Goal: Contribute content: Add original content to the website for others to see

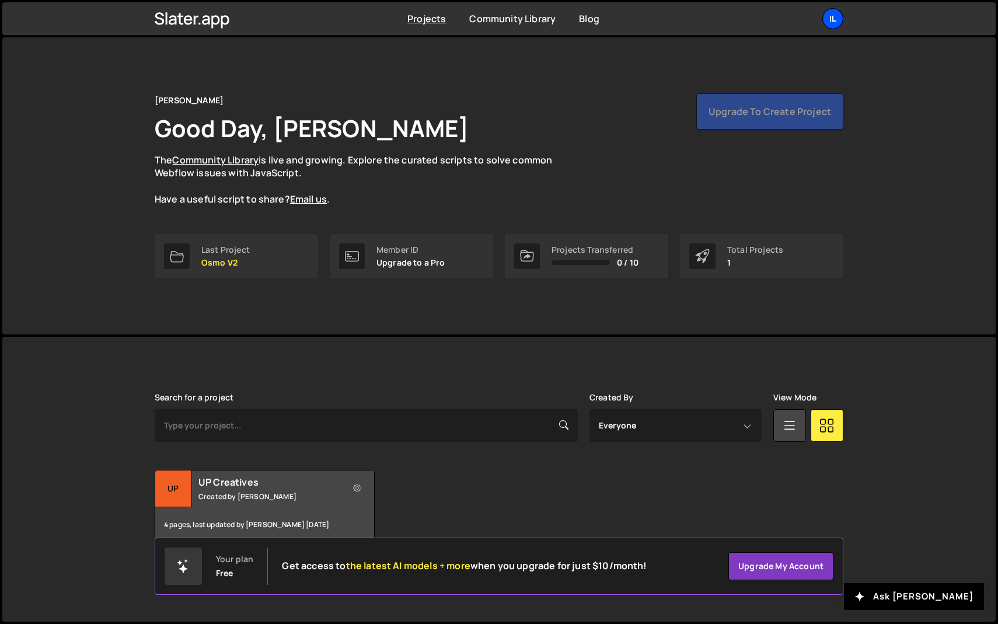
click at [833, 25] on div "Il" at bounding box center [832, 18] width 21 height 21
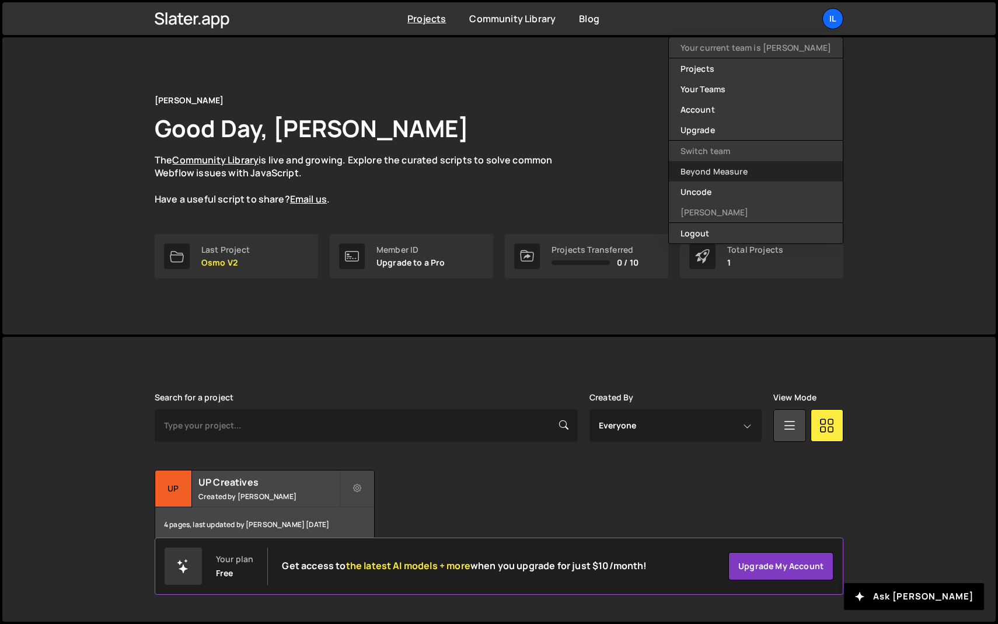
click at [772, 172] on link "Beyond Measure" at bounding box center [756, 171] width 174 height 20
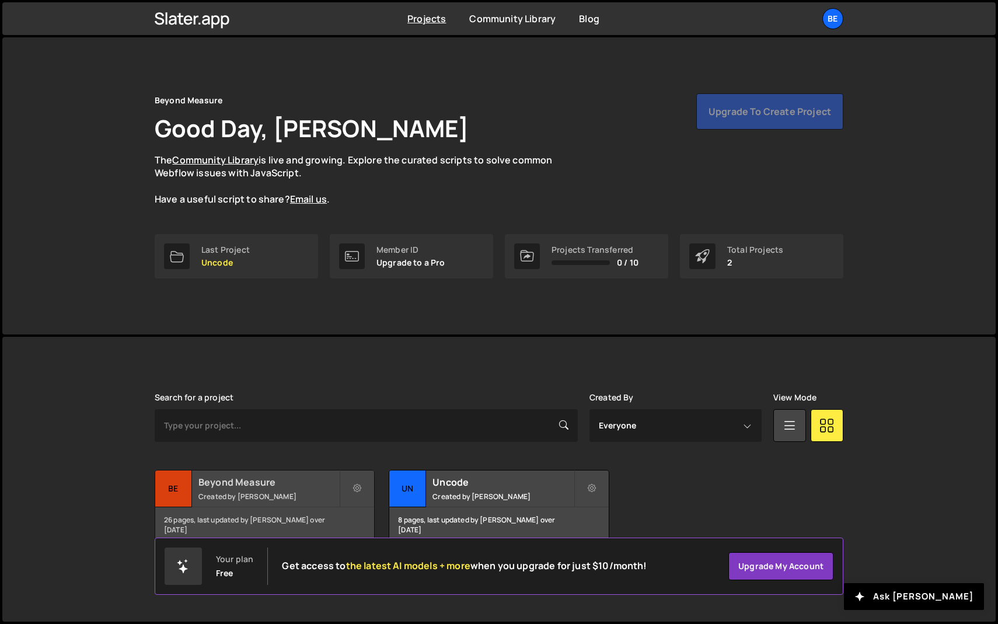
click at [253, 491] on small "Created by Olaf van der Heijden" at bounding box center [268, 496] width 141 height 10
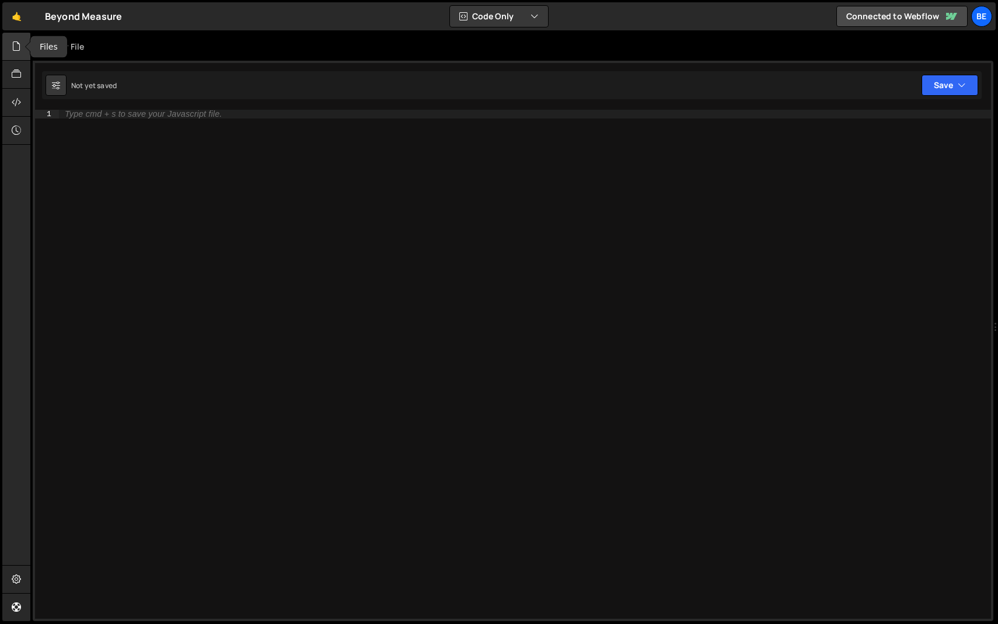
click at [18, 49] on icon at bounding box center [16, 46] width 9 height 13
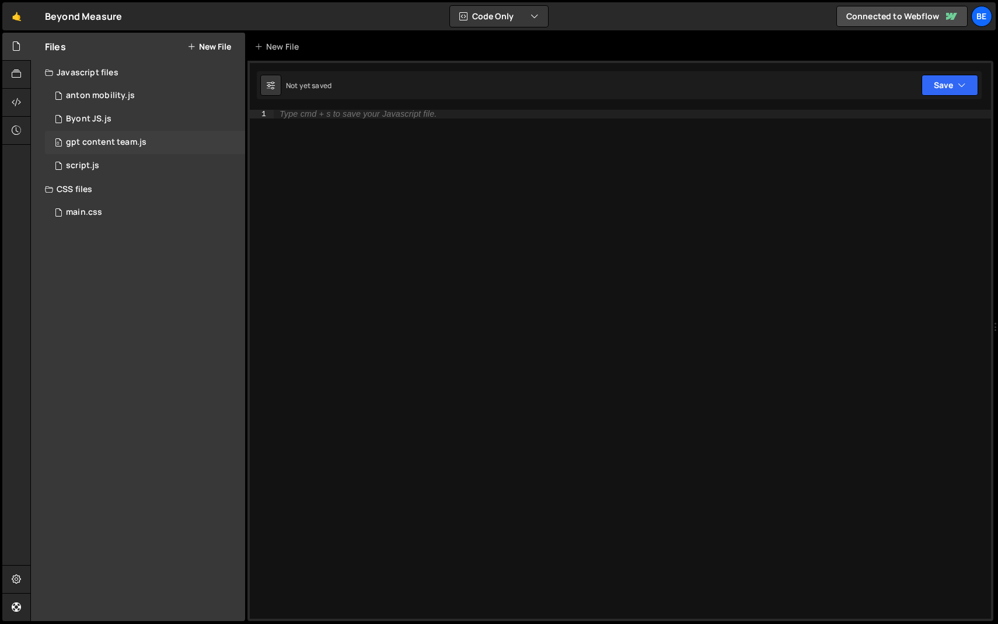
click at [86, 139] on div "gpt content team.js" at bounding box center [106, 142] width 81 height 11
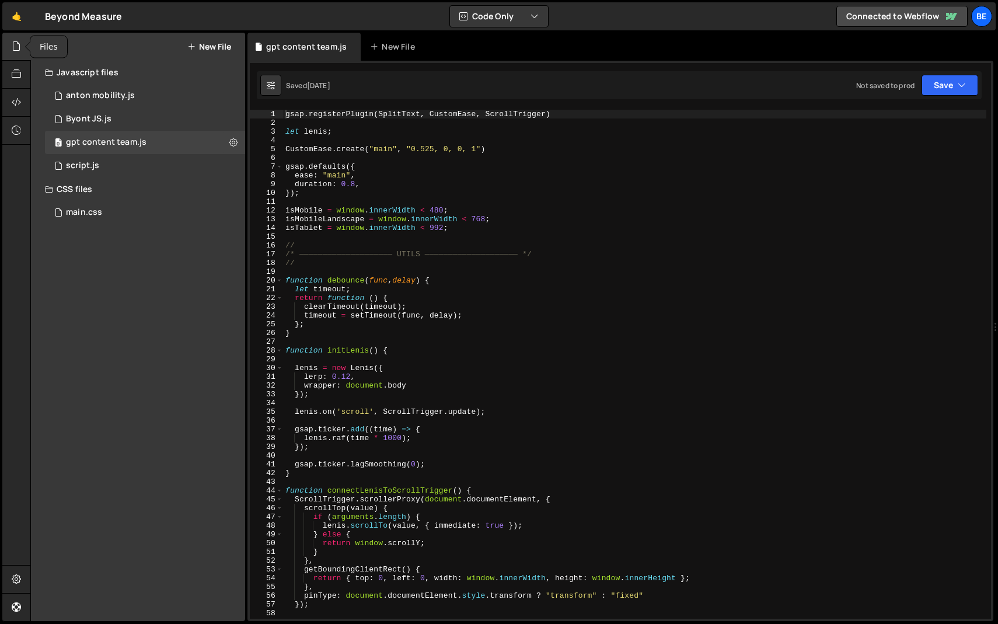
click at [12, 43] on icon at bounding box center [16, 46] width 9 height 13
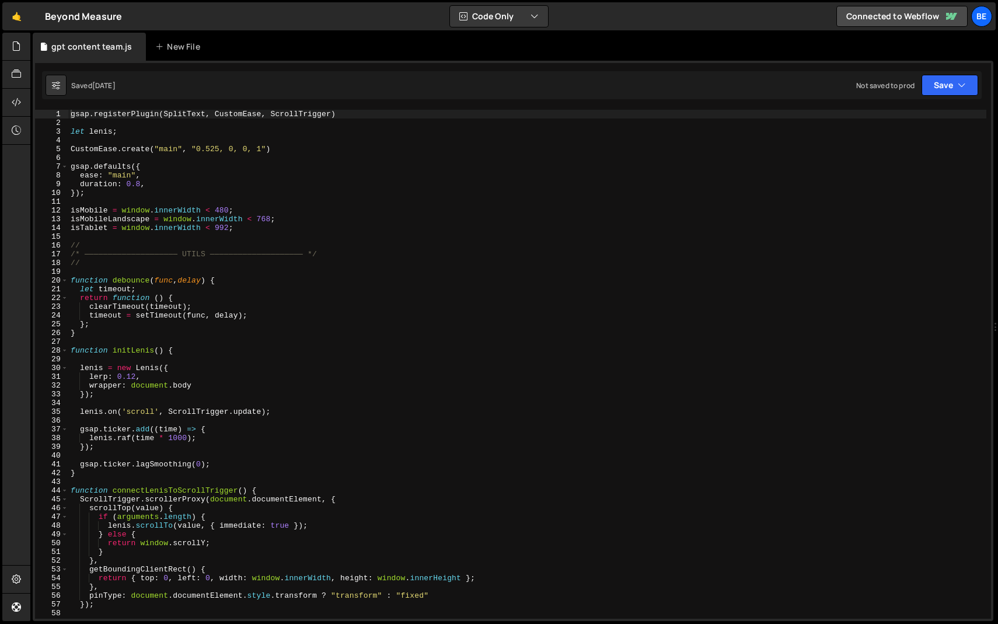
click at [160, 158] on div "gsap . registerPlugin ( SplitText , CustomEase , ScrollTrigger ) let [PERSON_NA…" at bounding box center [527, 373] width 918 height 526
type textarea "initGeneral();"
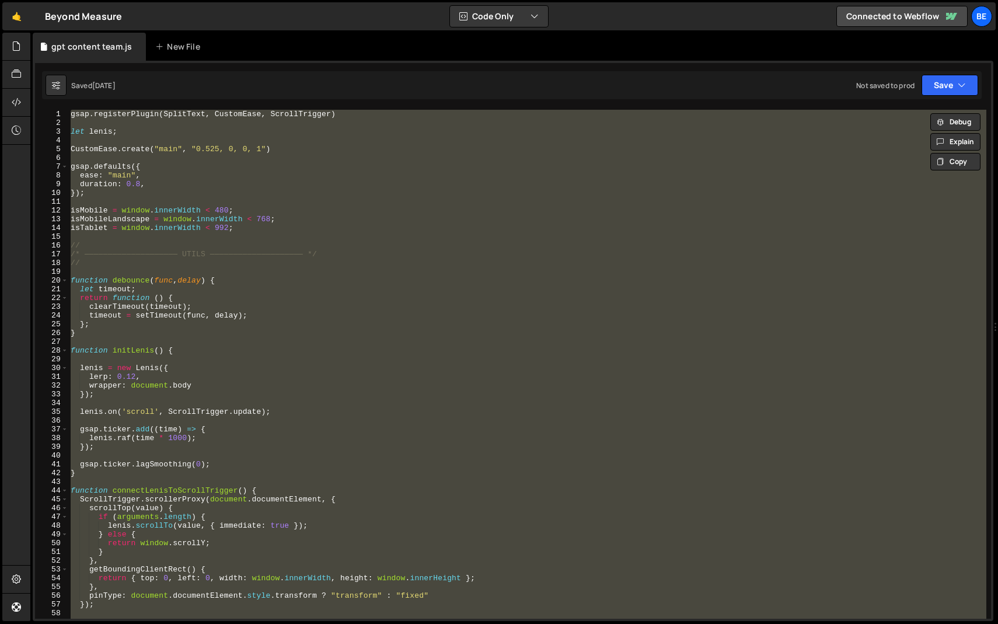
click at [166, 162] on div "gsap . registerPlugin ( SplitText , CustomEase , ScrollTrigger ) let [PERSON_NA…" at bounding box center [527, 364] width 918 height 509
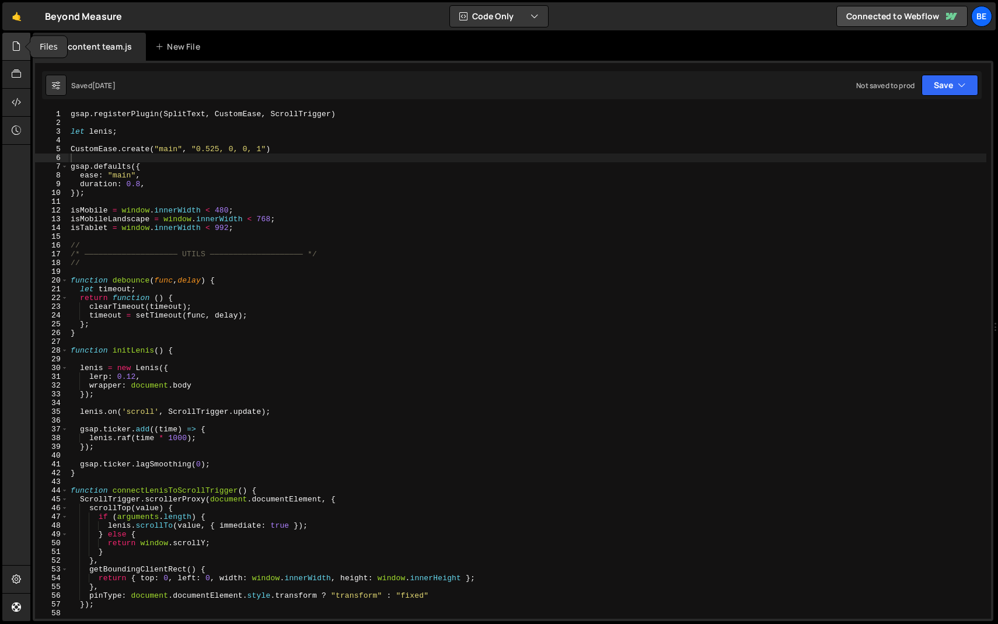
click at [23, 47] on div at bounding box center [16, 47] width 29 height 28
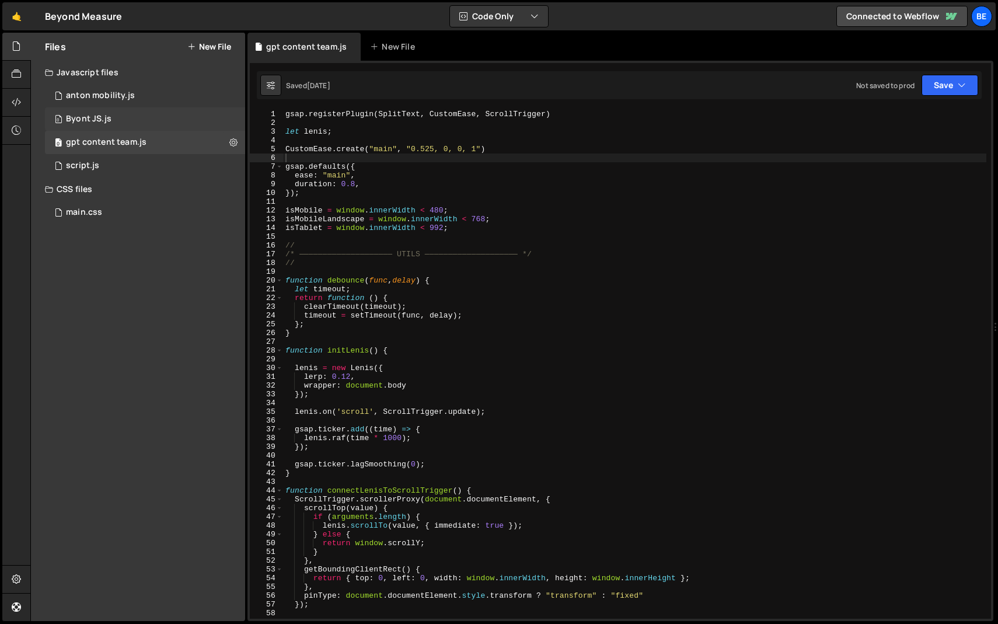
click at [109, 118] on div "Byont JS.js" at bounding box center [89, 119] width 46 height 11
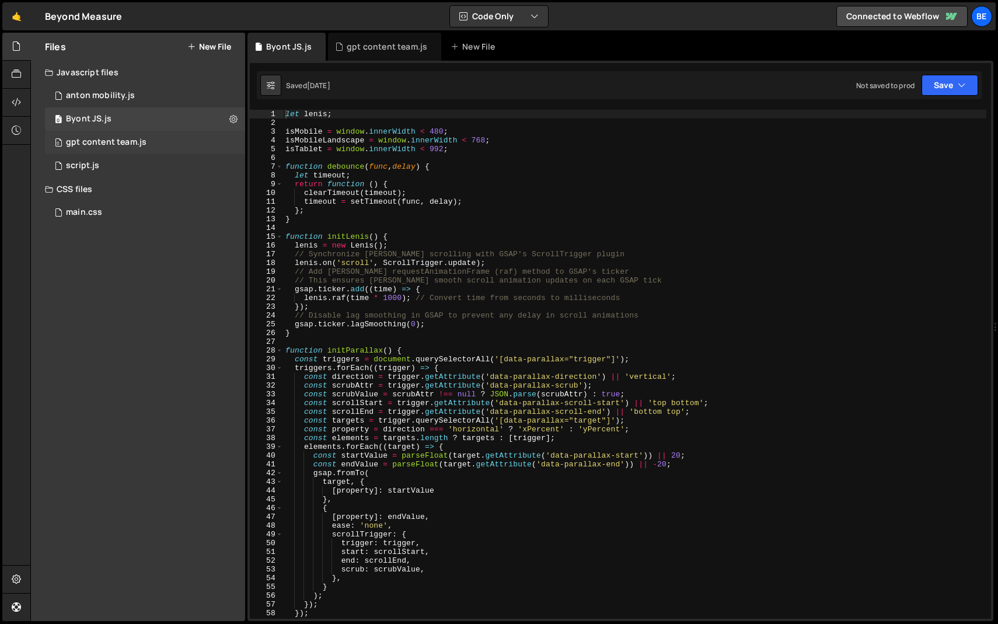
click at [109, 141] on div "gpt content team.js" at bounding box center [106, 142] width 81 height 11
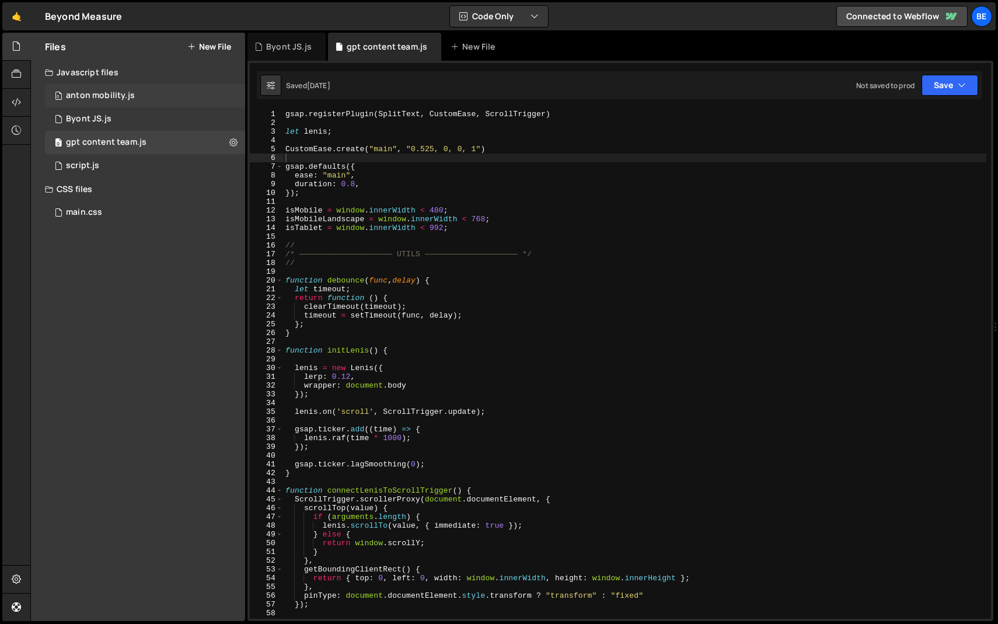
click at [137, 105] on div "0 anton mobility.js 0" at bounding box center [145, 95] width 200 height 23
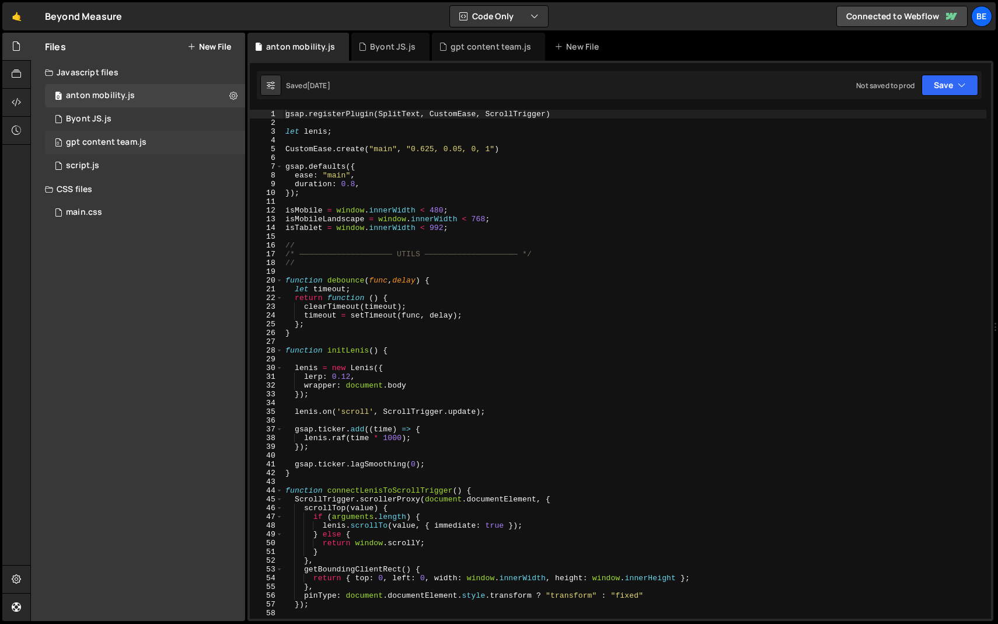
click at [128, 142] on div "gpt content team.js" at bounding box center [106, 142] width 81 height 11
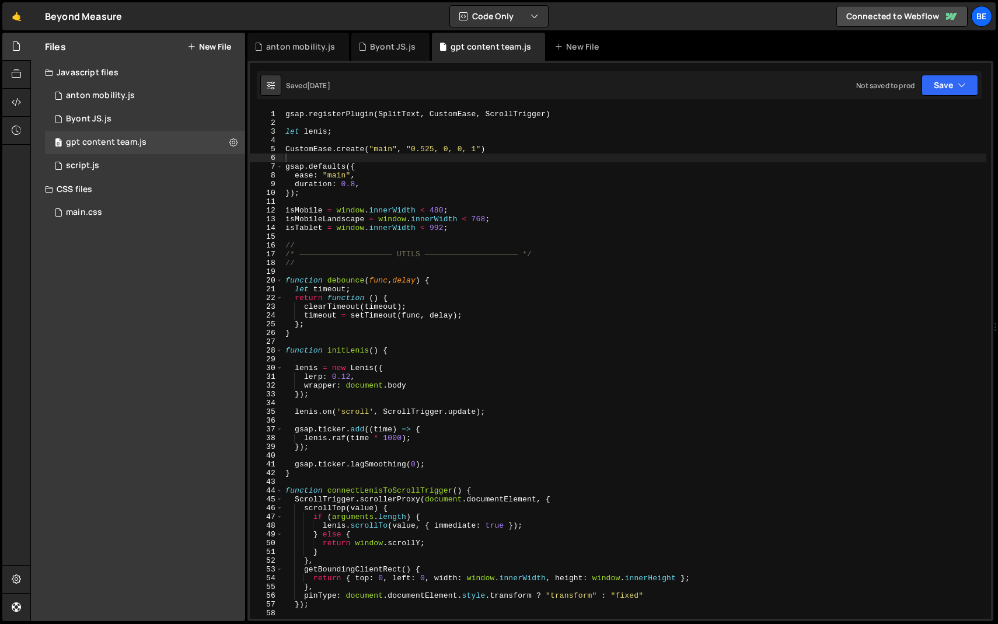
click at [221, 49] on button "New File" at bounding box center [209, 46] width 44 height 9
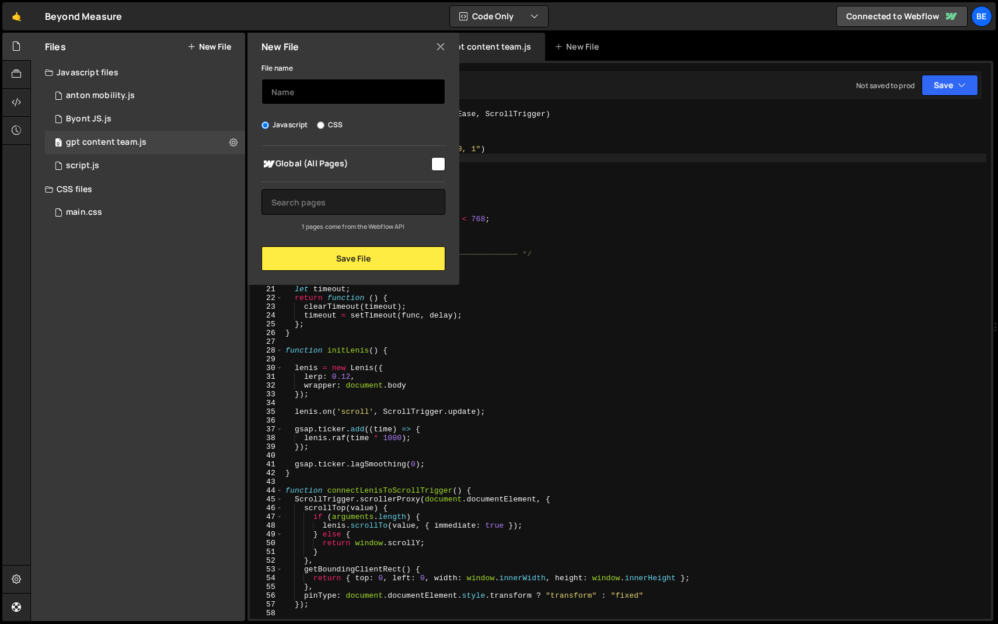
click at [304, 88] on input "text" at bounding box center [353, 92] width 184 height 26
type input "Louvels"
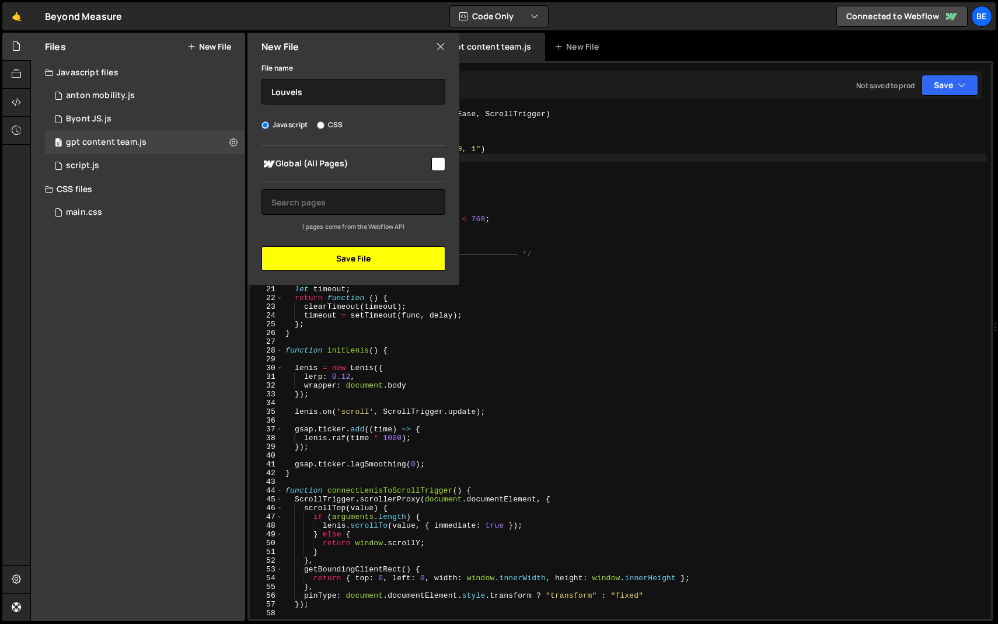
click at [305, 259] on button "Save File" at bounding box center [353, 258] width 184 height 25
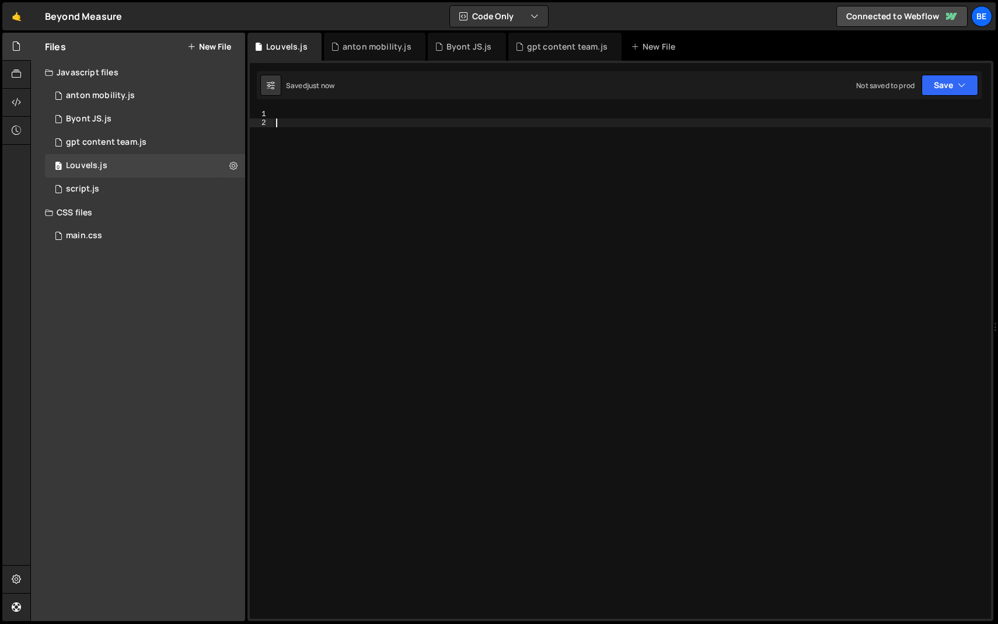
click at [332, 141] on div at bounding box center [632, 373] width 717 height 526
click at [15, 47] on icon at bounding box center [16, 46] width 9 height 13
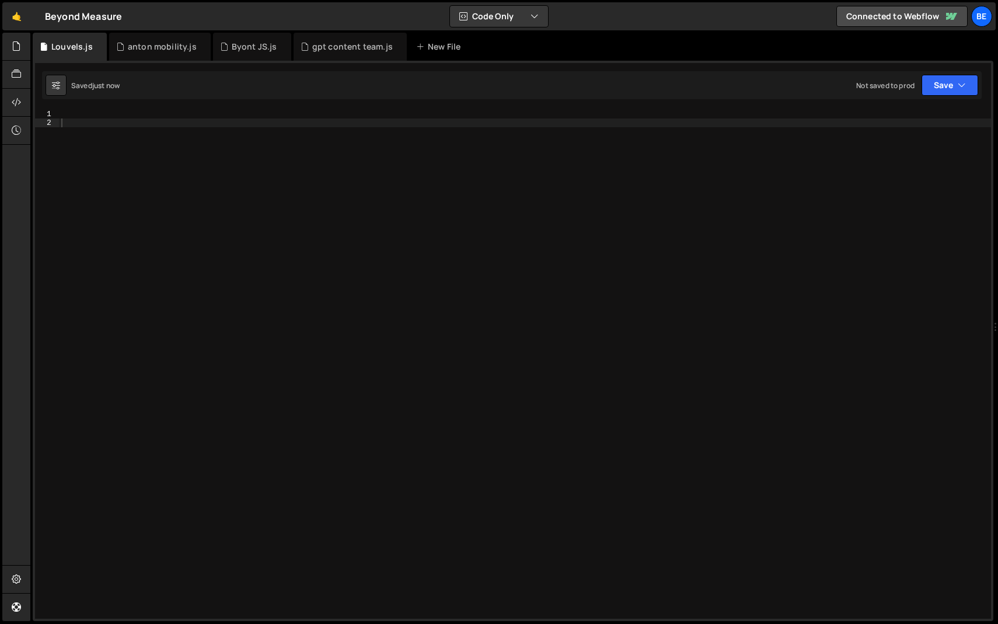
click at [146, 106] on div "1 Type cmd + s to save your Javascript file. הההההההההההההההההההההההההההההההההה…" at bounding box center [513, 341] width 961 height 560
click at [124, 123] on div at bounding box center [525, 373] width 932 height 526
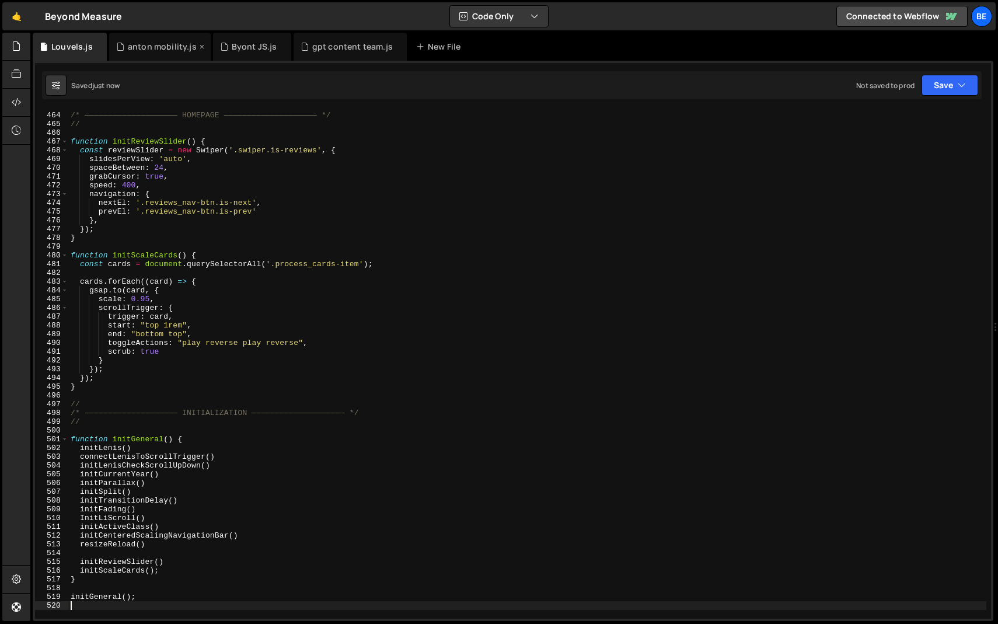
click at [198, 46] on icon at bounding box center [202, 47] width 8 height 12
click at [174, 46] on icon at bounding box center [178, 47] width 8 height 12
click at [209, 47] on icon at bounding box center [213, 47] width 8 height 12
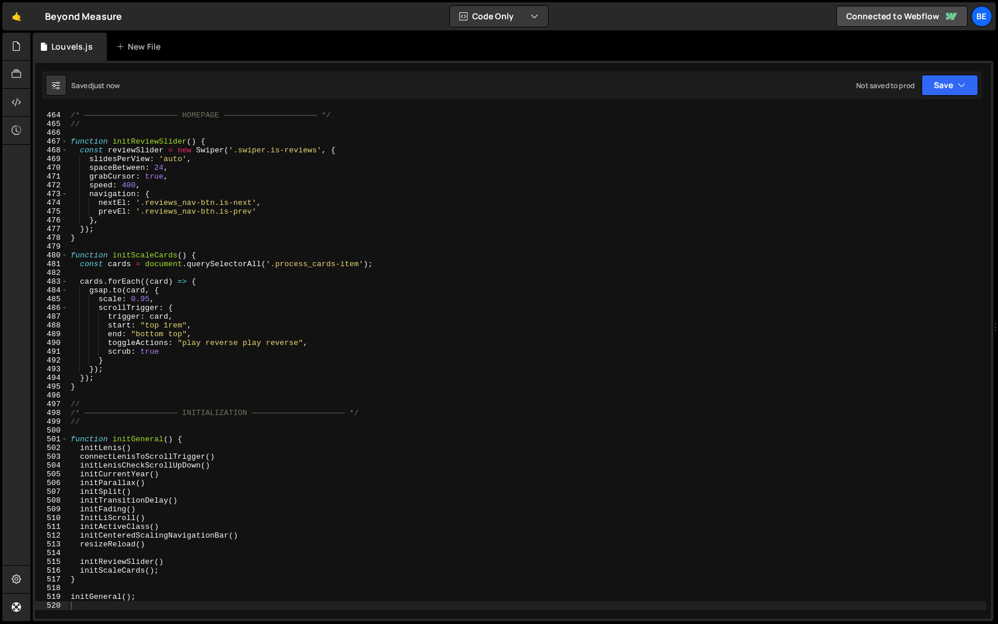
click at [68, 256] on div "// /* ———————————————————— HOMEPAGE ———————————————————— */ // function initRev…" at bounding box center [527, 365] width 918 height 526
click at [64, 255] on span at bounding box center [64, 255] width 6 height 9
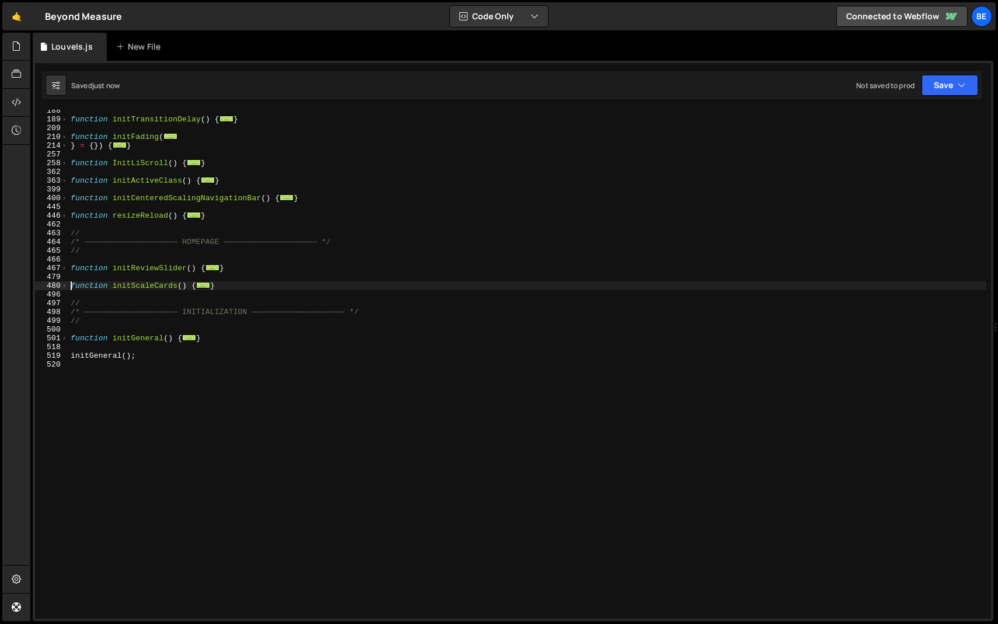
click at [151, 234] on div "function initTransitionDelay ( ) { ... } function initFading ( ... } = { }) { .…" at bounding box center [527, 369] width 918 height 526
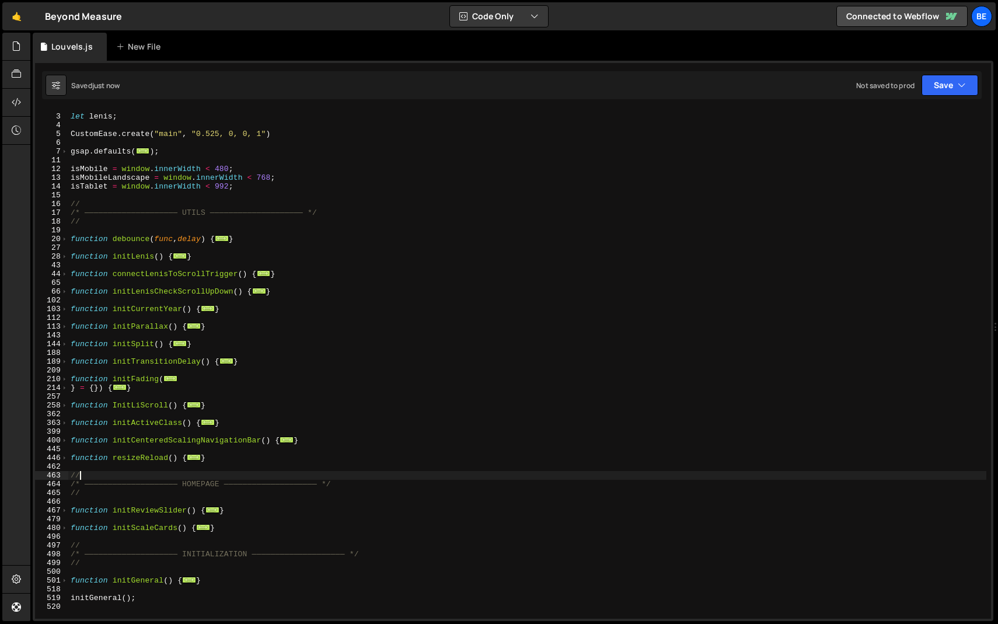
scroll to position [0, 0]
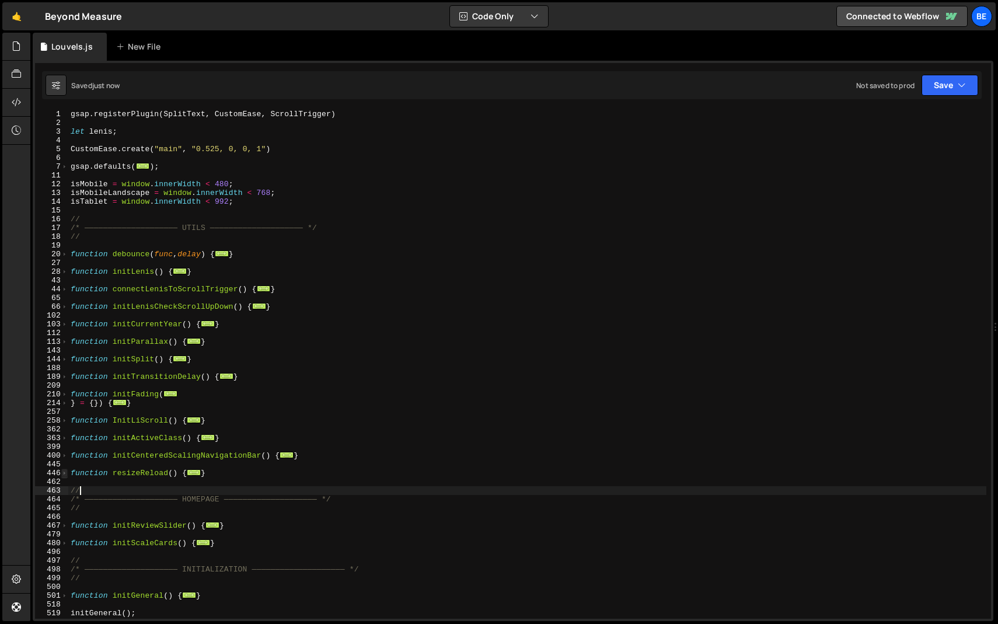
click at [64, 474] on span at bounding box center [64, 473] width 6 height 9
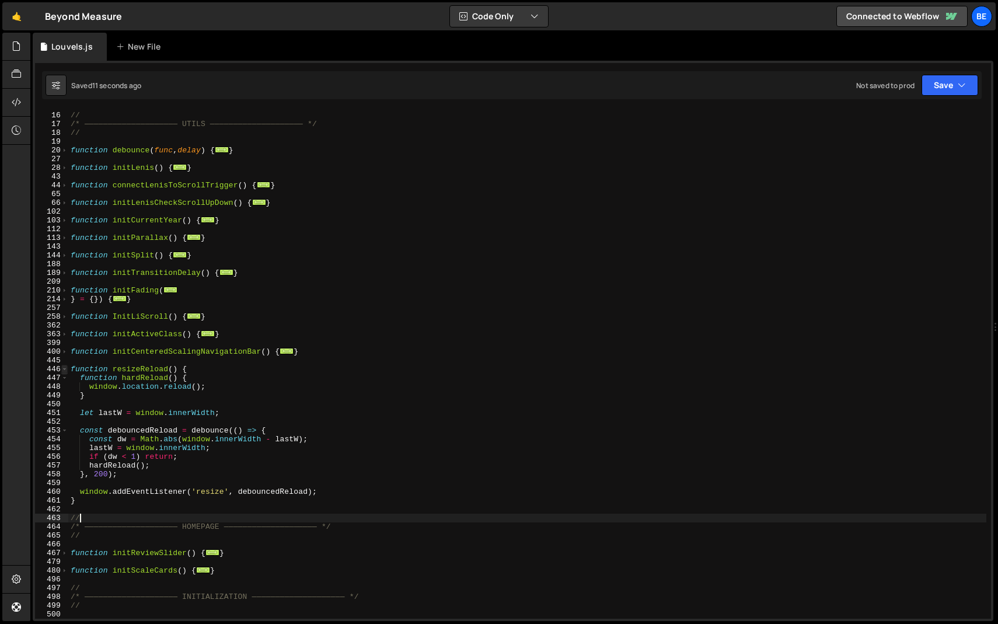
scroll to position [104, 0]
click at [62, 366] on span at bounding box center [64, 369] width 6 height 9
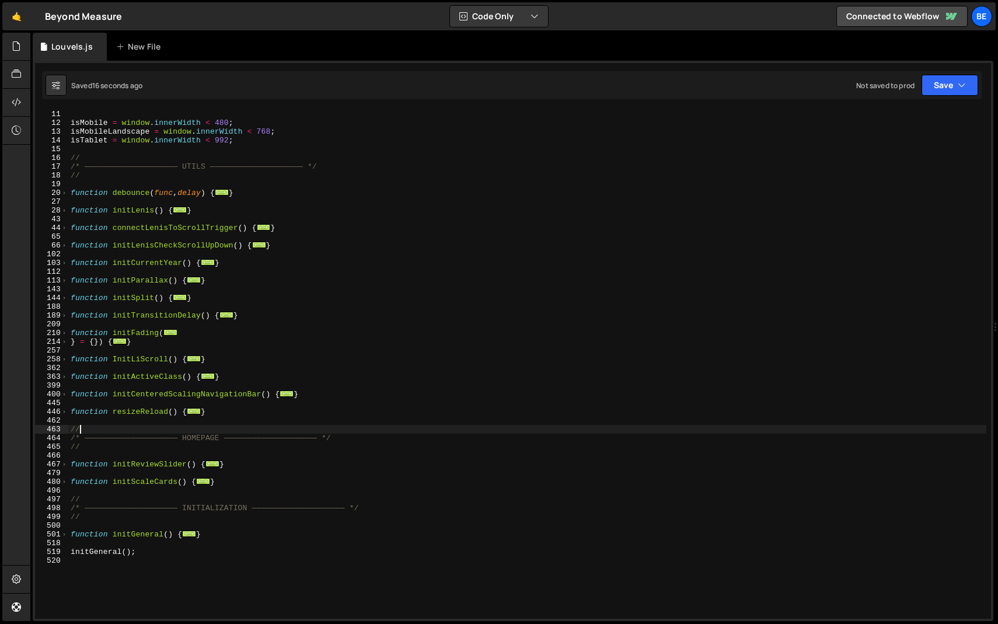
scroll to position [67, 0]
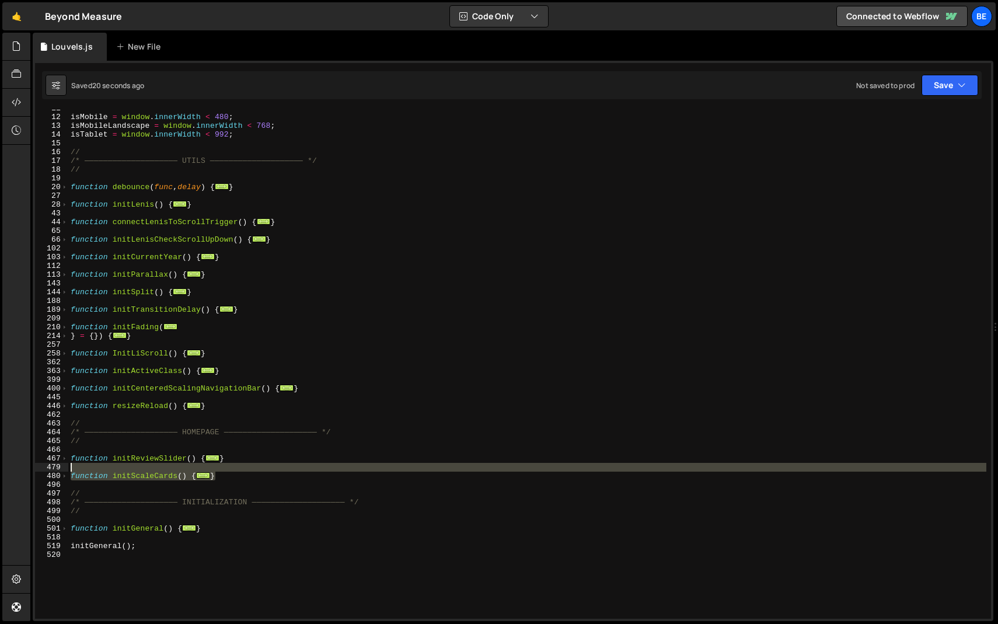
drag, startPoint x: 235, startPoint y: 475, endPoint x: 69, endPoint y: 469, distance: 165.3
click at [69, 469] on div "isMobile = window . innerWidth < 480 ; isMobileLandscape = window . innerWidth …" at bounding box center [527, 367] width 918 height 526
type textarea "function initScaleCards() {"
click at [69, 469] on div "isMobile = window . innerWidth < 480 ; isMobileLandscape = window . innerWidth …" at bounding box center [527, 364] width 918 height 509
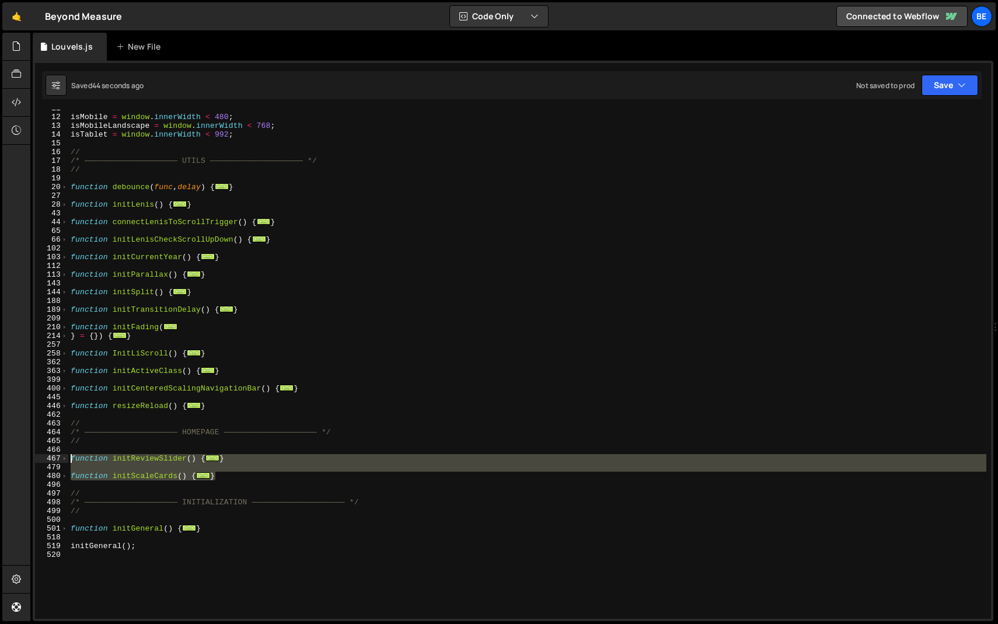
drag, startPoint x: 227, startPoint y: 474, endPoint x: 42, endPoint y: 460, distance: 185.5
click at [42, 460] on div "11 12 13 14 15 16 17 18 19 20 27 28 43 44 65 66 102 103 112 113 143 144 188 189…" at bounding box center [513, 364] width 956 height 509
type textarea "function initReviewSlider() { const reviewSlider = new Swiper('.swiper.is-revie…"
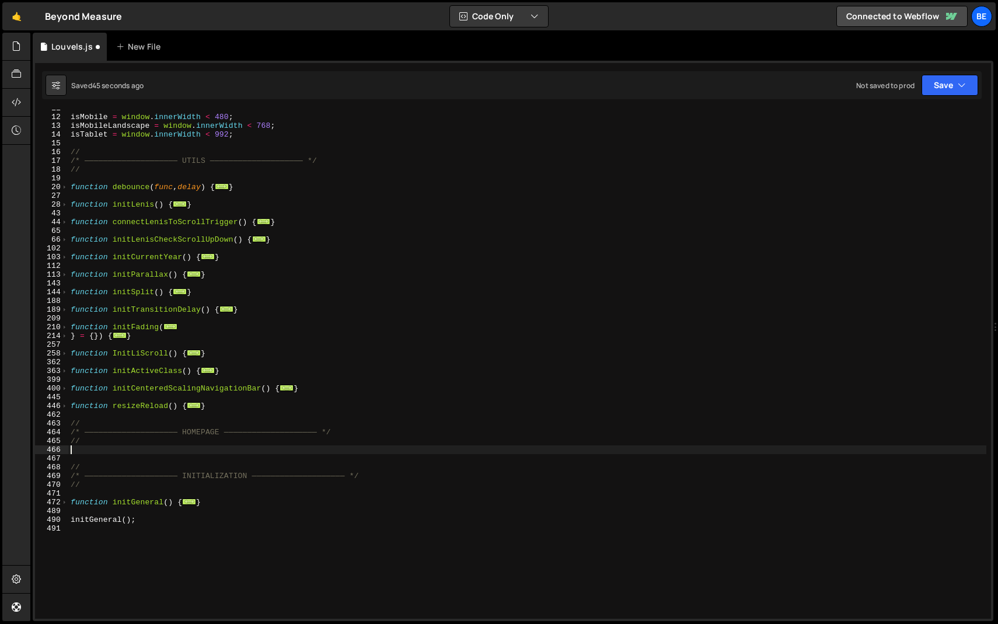
type textarea "//"
click at [130, 459] on div "isMobile = window . innerWidth < 480 ; isMobileLandscape = window . innerWidth …" at bounding box center [527, 367] width 918 height 526
click at [200, 515] on div "isMobile = window . innerWidth < 480 ; isMobileLandscape = window . innerWidth …" at bounding box center [527, 367] width 918 height 526
click at [67, 494] on span at bounding box center [64, 493] width 6 height 9
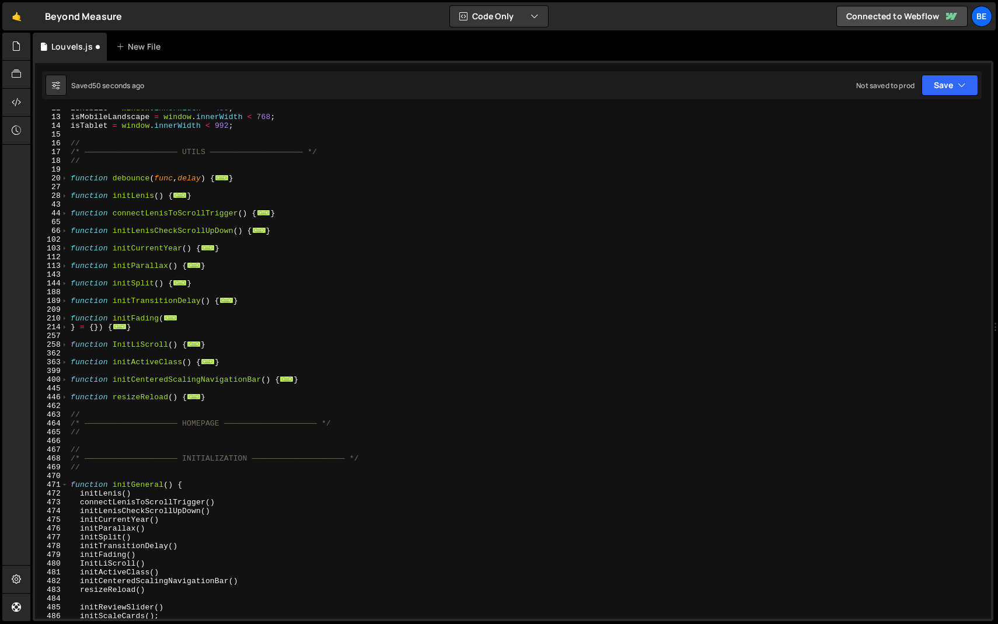
scroll to position [109, 0]
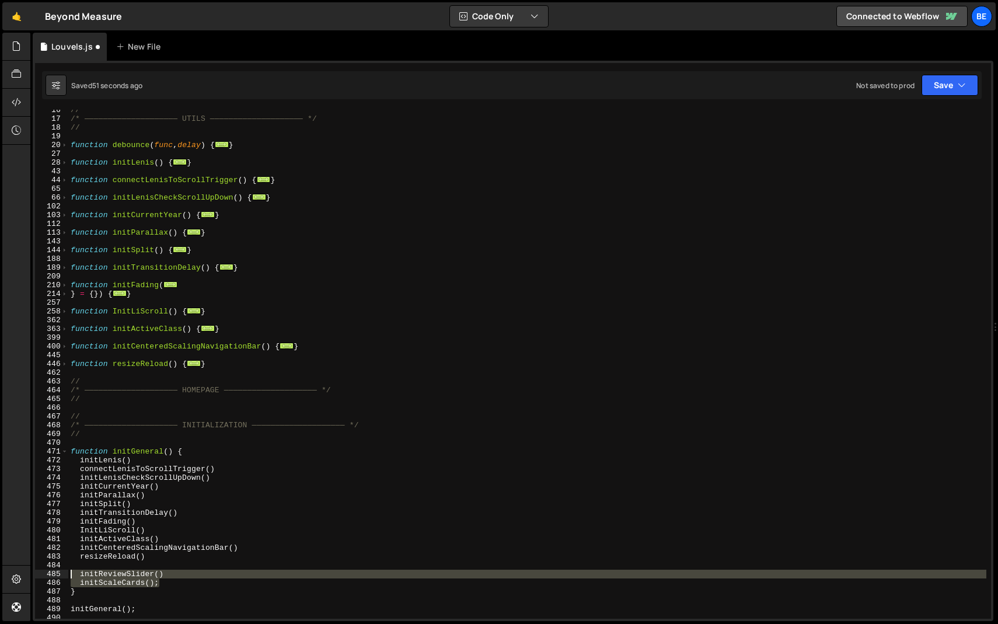
drag, startPoint x: 164, startPoint y: 585, endPoint x: 54, endPoint y: 572, distance: 111.0
click at [54, 572] on div "16 17 18 19 20 27 28 43 44 65 66 102 103 112 113 143 144 188 189 209 210 214 25…" at bounding box center [513, 364] width 956 height 509
type textarea "initReviewSlider() initScaleCards();"
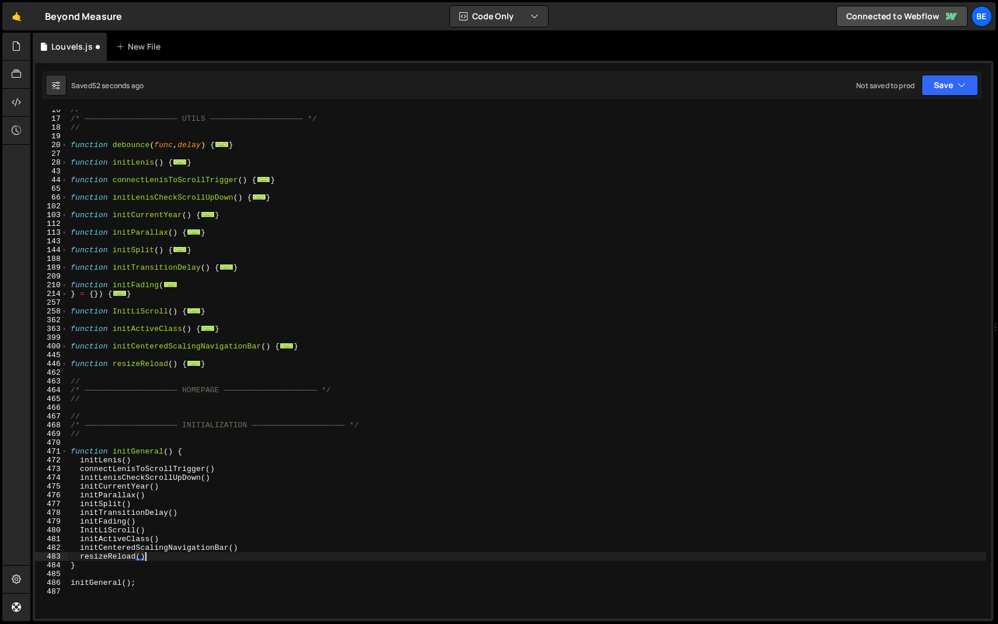
scroll to position [0, 5]
click at [158, 567] on div "// /* ———————————————————— UTILS ———————————————————— */ // function debounce (…" at bounding box center [527, 369] width 918 height 526
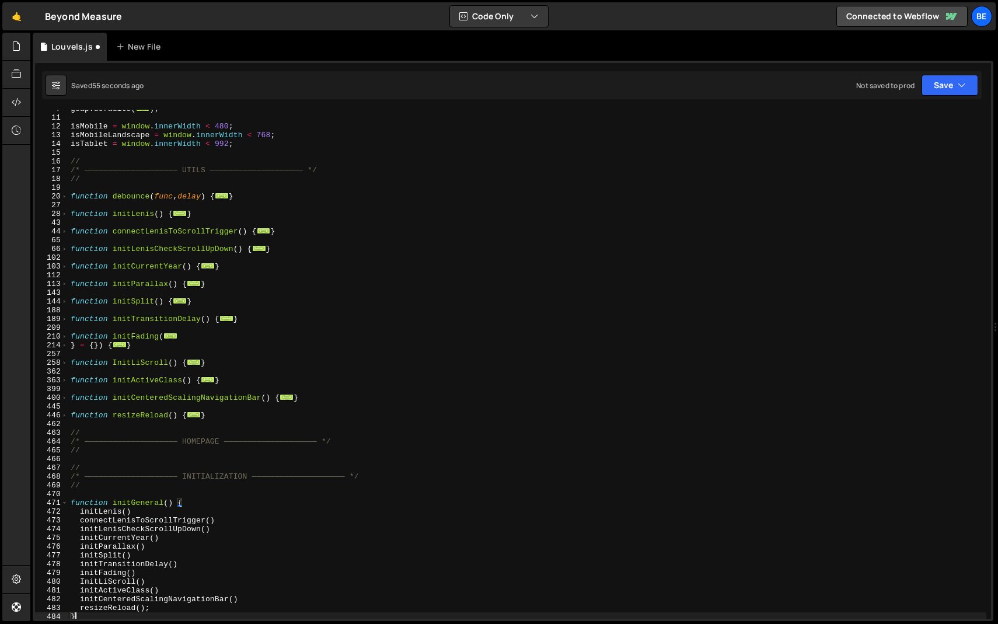
scroll to position [57, 0]
drag, startPoint x: 315, startPoint y: 399, endPoint x: 107, endPoint y: 399, distance: 207.2
click at [107, 399] on div "gsap . defaults ( ... ) ; isMobile = window . innerWidth < 480 ; isMobileLandsc…" at bounding box center [527, 368] width 918 height 526
click at [107, 399] on div "gsap . defaults ( ... ) ; isMobile = window . innerWidth < 480 ; isMobileLandsc…" at bounding box center [527, 364] width 918 height 509
click at [64, 400] on span at bounding box center [64, 398] width 6 height 9
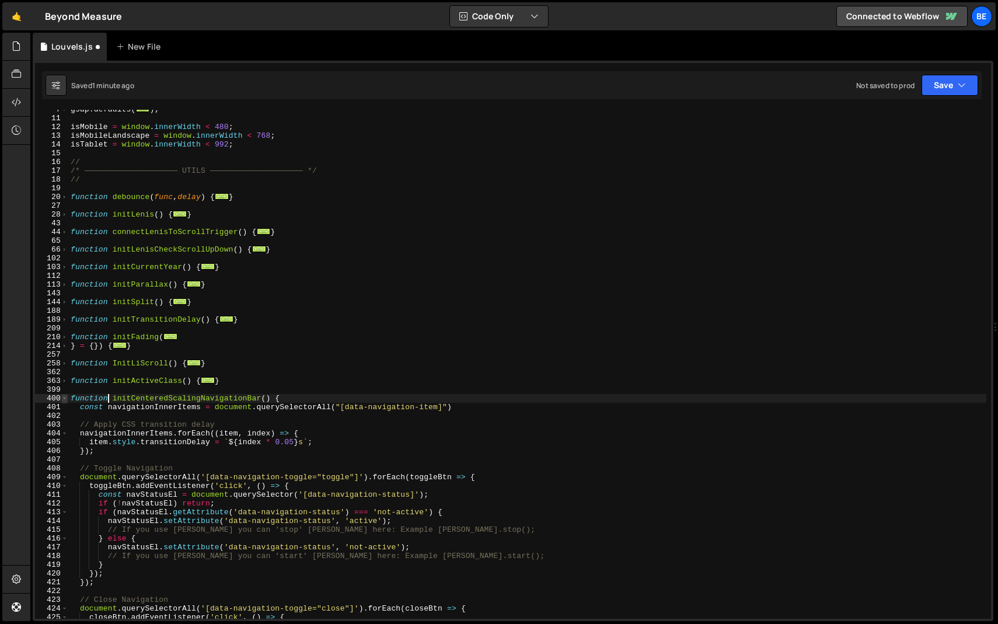
click at [65, 398] on span at bounding box center [64, 398] width 6 height 9
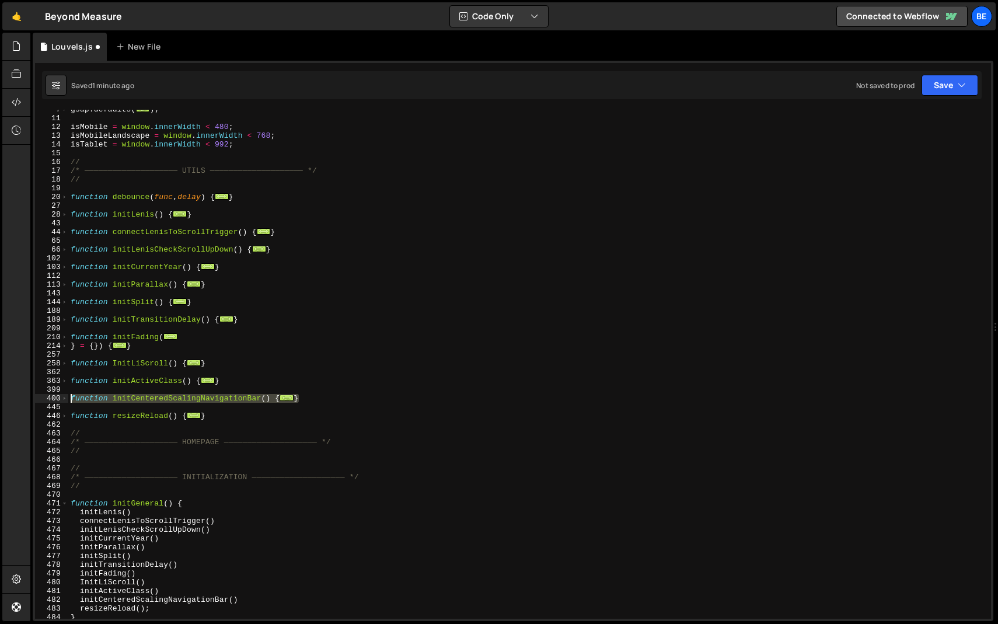
drag, startPoint x: 317, startPoint y: 396, endPoint x: 48, endPoint y: 397, distance: 269.6
click at [48, 397] on div "function initCenteredScalingNavigationBar() { 7 11 12 13 14 15 16 17 18 19 20 2…" at bounding box center [513, 364] width 956 height 509
type textarea "function initCenteredScalingNavigationBar() { const navigationInnerItems = docu…"
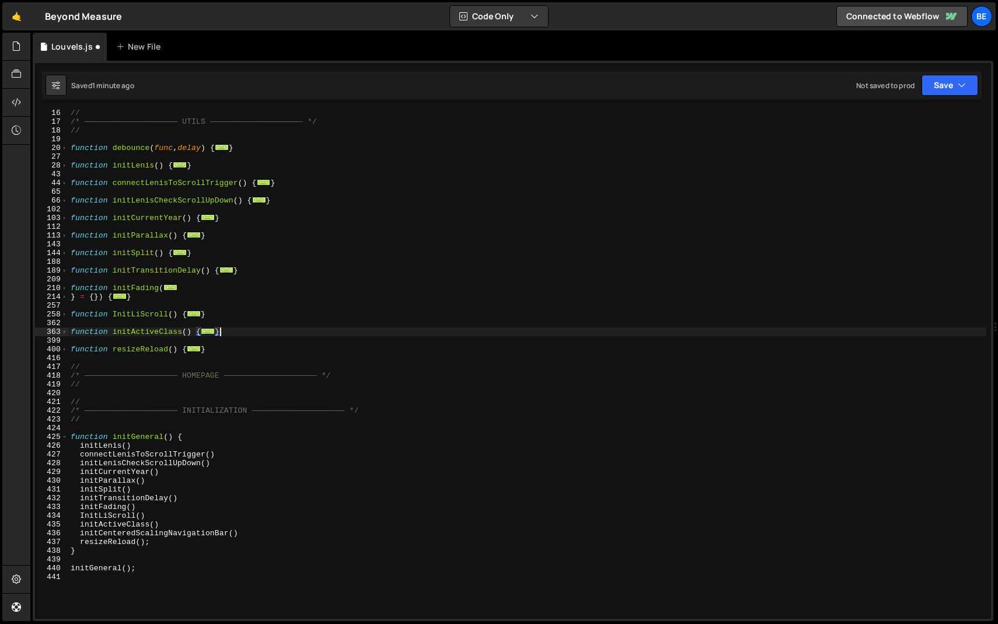
scroll to position [109, 0]
drag, startPoint x: 251, startPoint y: 530, endPoint x: 53, endPoint y: 529, distance: 197.8
click at [53, 529] on div "} 16 17 18 19 20 27 28 43 44 65 66 102 103 112 113 143 144 188 189 209 210 214 …" at bounding box center [513, 364] width 956 height 509
type textarea "initCenteredScalingNavigationBar()"
type textarea "initActiveClass()"
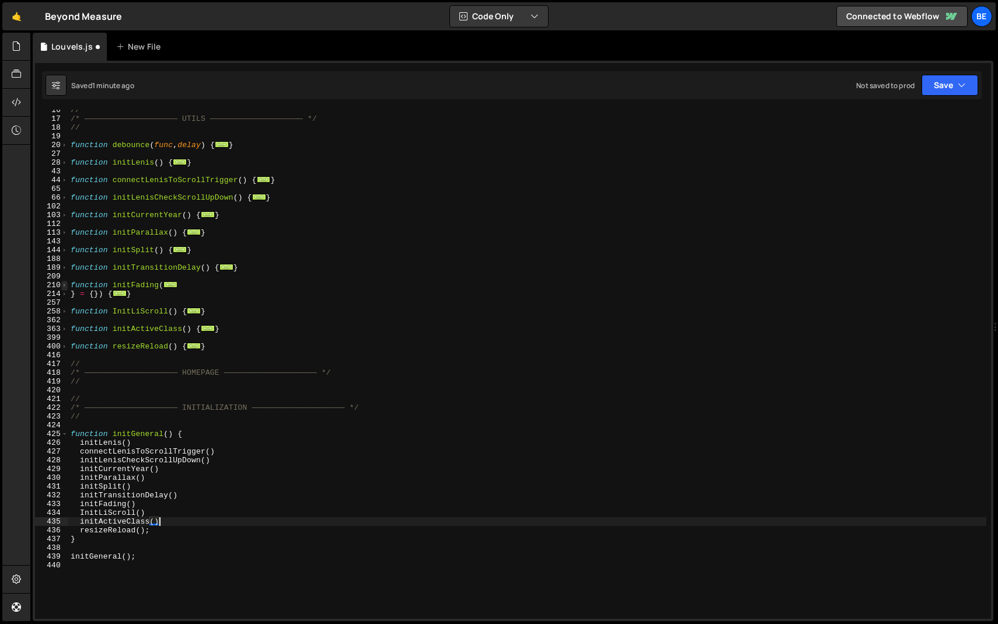
click at [65, 287] on span at bounding box center [64, 285] width 6 height 9
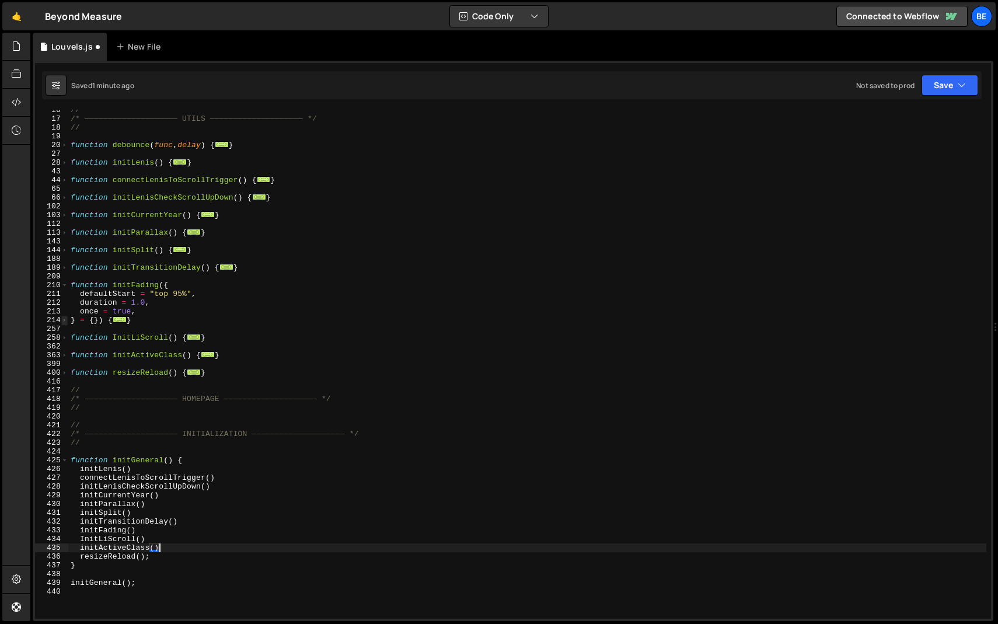
click at [64, 322] on span at bounding box center [64, 320] width 6 height 9
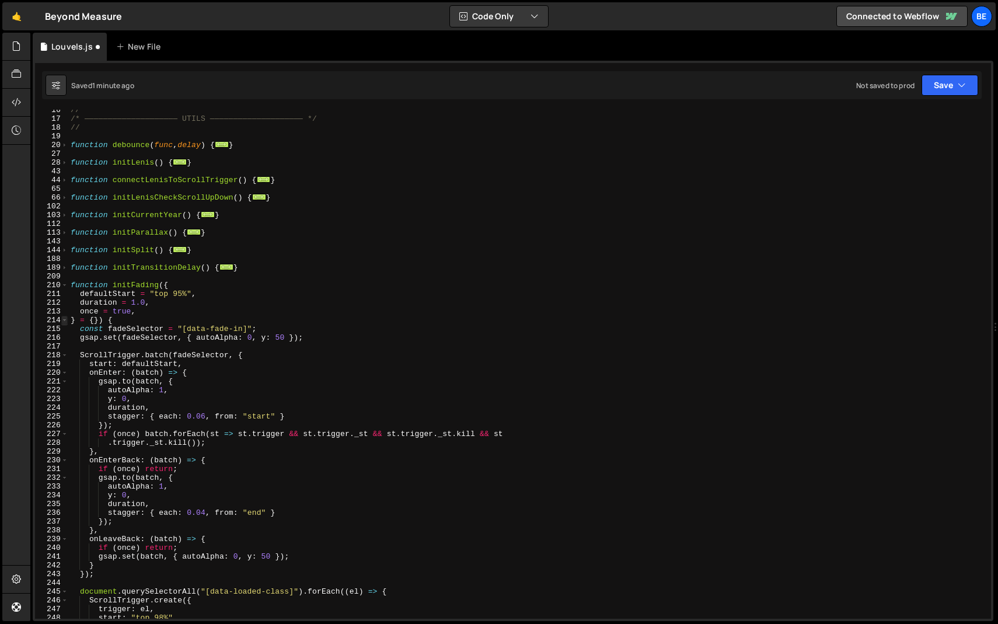
click at [64, 322] on span at bounding box center [64, 320] width 6 height 9
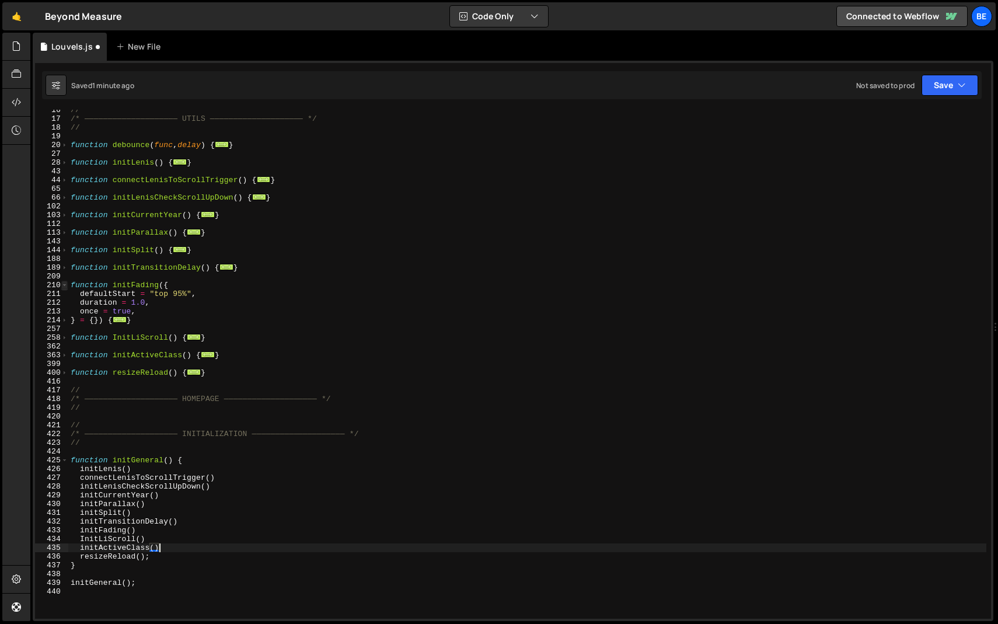
click at [64, 282] on span at bounding box center [64, 285] width 6 height 9
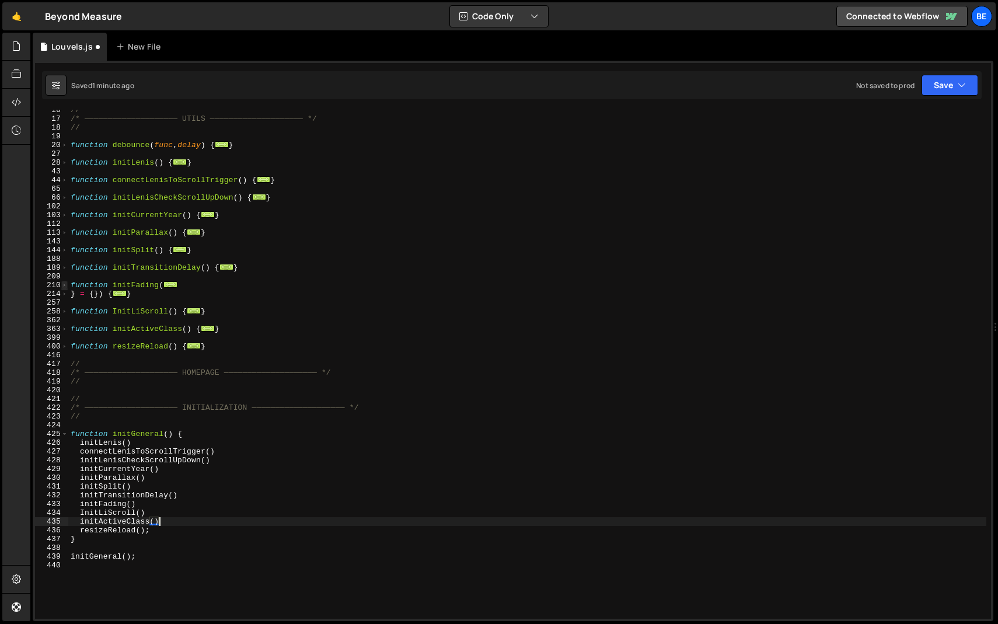
click at [64, 282] on span at bounding box center [64, 285] width 6 height 9
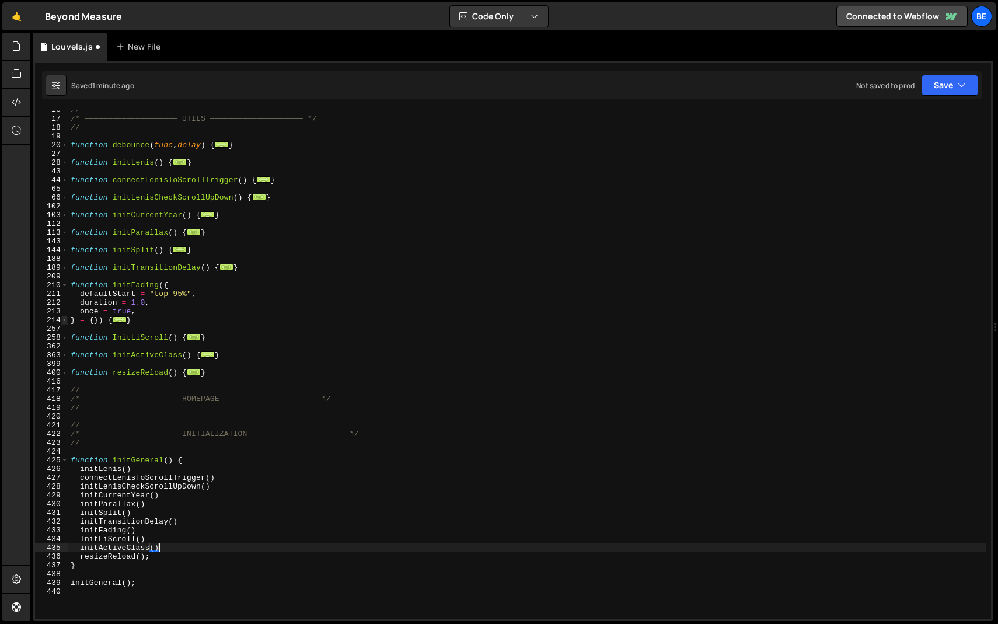
click at [65, 317] on span at bounding box center [64, 320] width 6 height 9
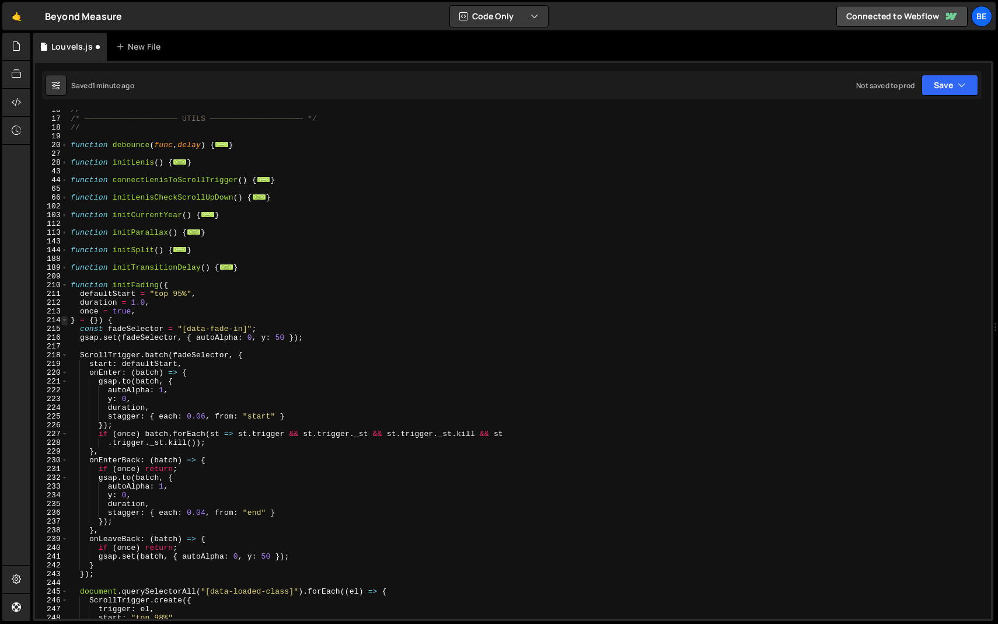
click at [65, 317] on span at bounding box center [64, 320] width 6 height 9
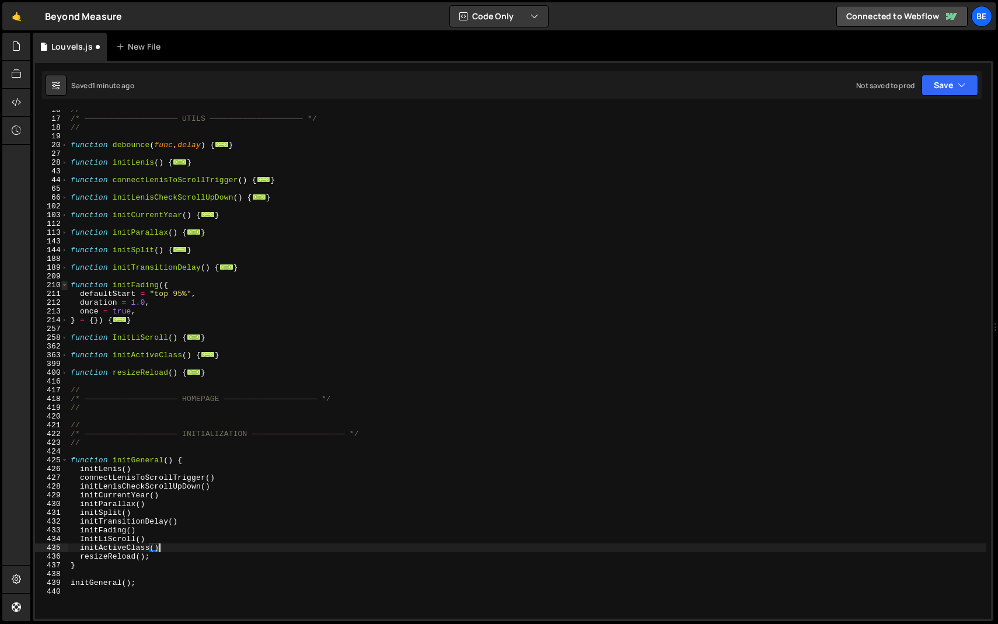
click at [64, 285] on span at bounding box center [64, 285] width 6 height 9
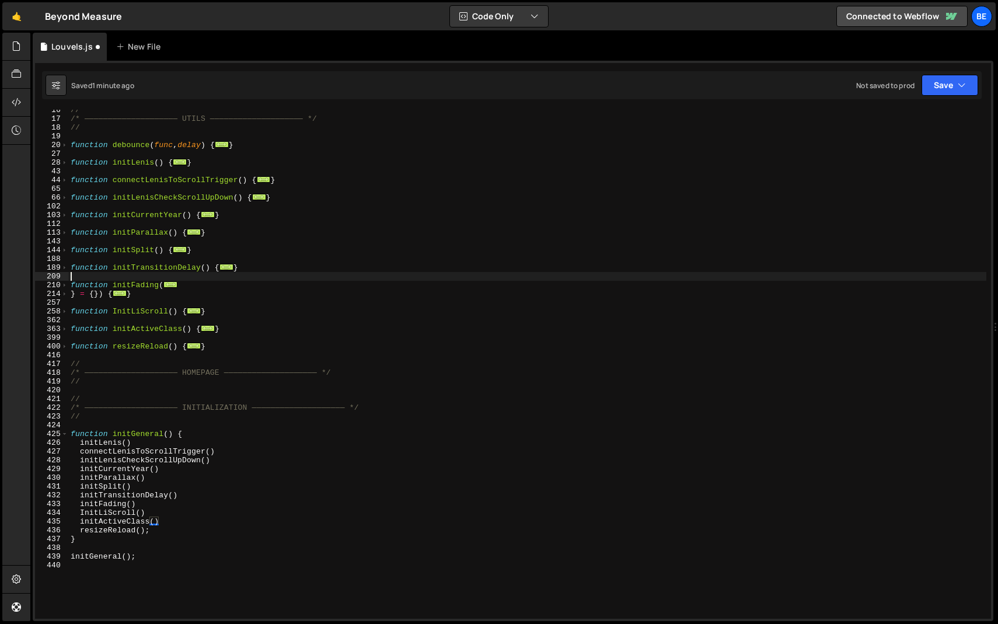
click at [129, 280] on div "// /* ———————————————————— UTILS ———————————————————— */ // function debounce (…" at bounding box center [527, 369] width 918 height 526
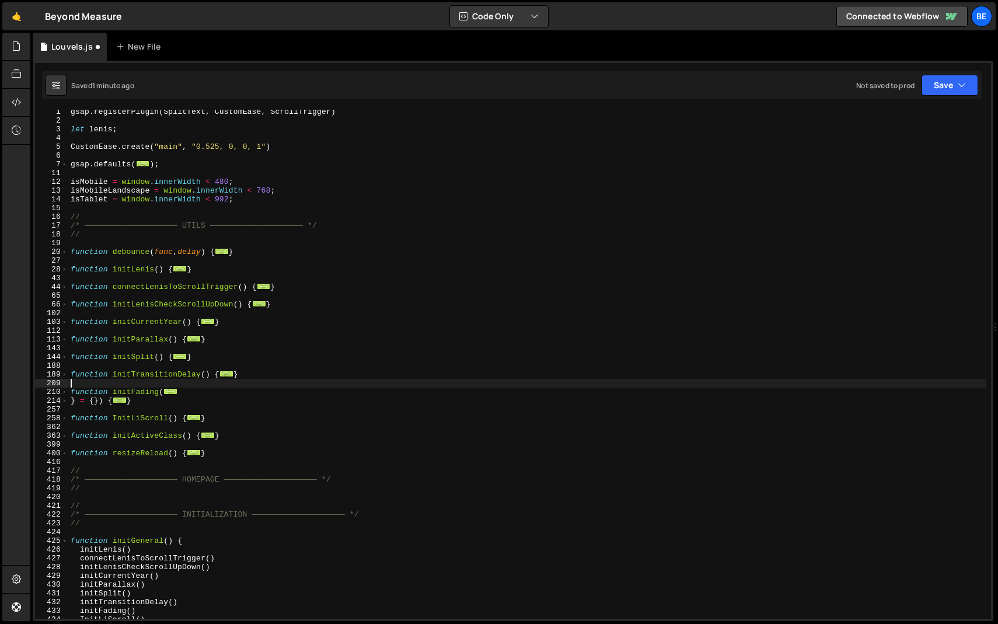
scroll to position [0, 0]
click at [166, 156] on div "gsap . registerPlugin ( SplitText , CustomEase , ScrollTrigger ) let [PERSON_NA…" at bounding box center [527, 373] width 918 height 526
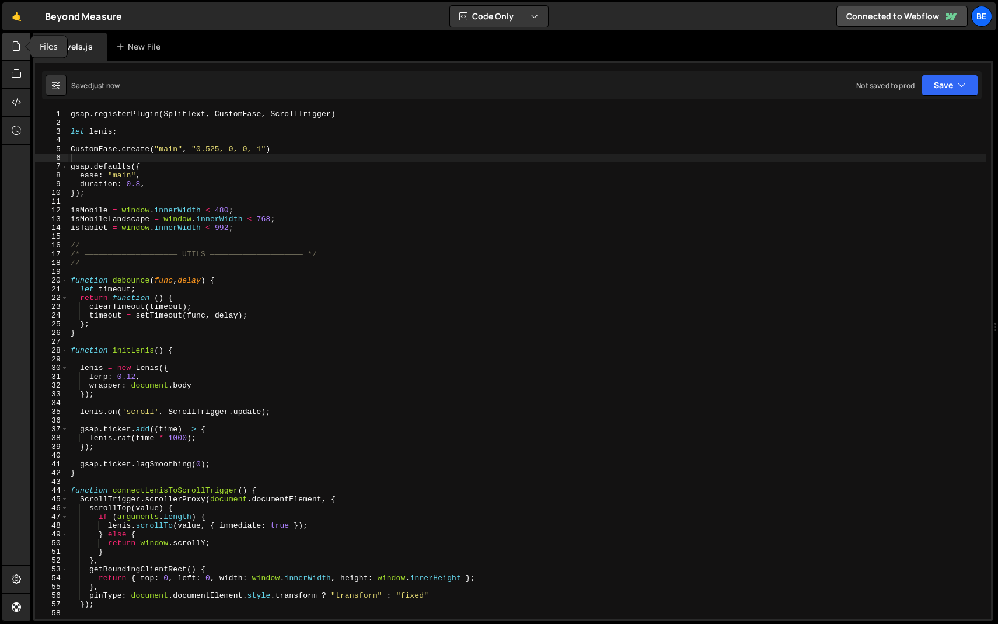
click at [14, 46] on icon at bounding box center [16, 46] width 9 height 13
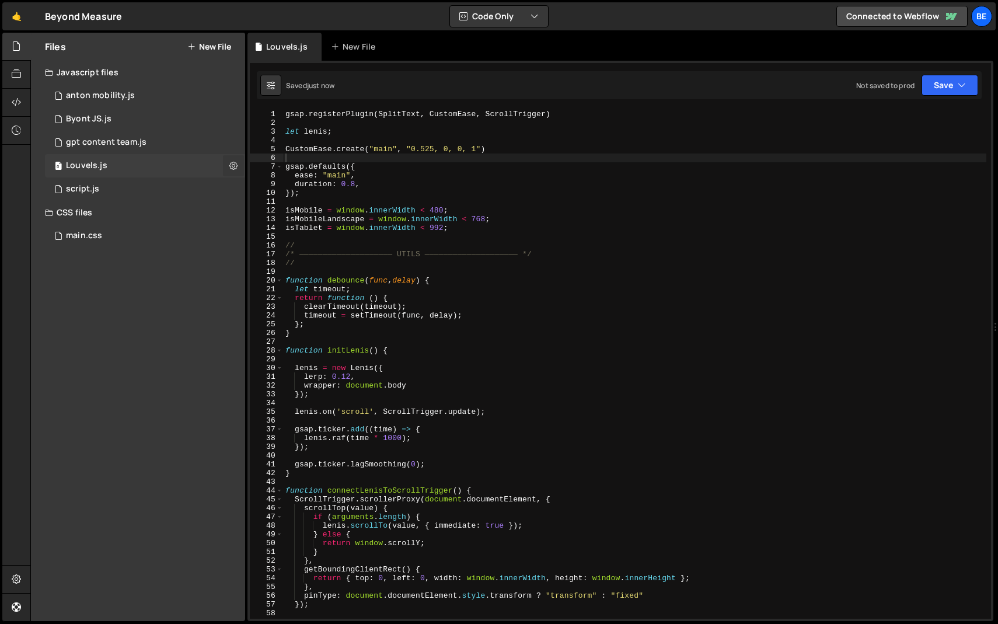
click at [234, 166] on icon at bounding box center [233, 165] width 8 height 11
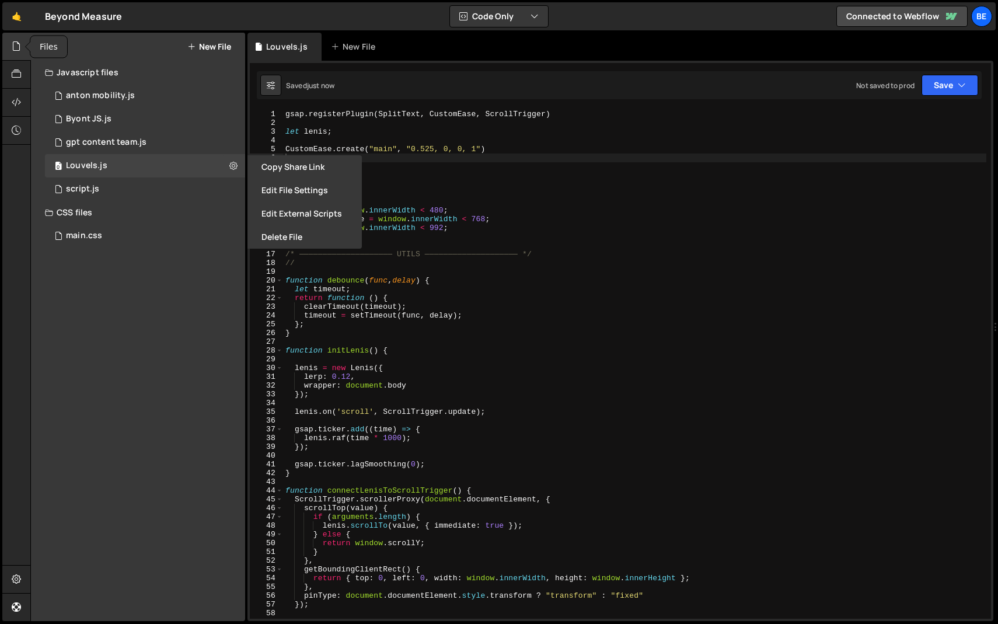
click at [13, 33] on div at bounding box center [16, 47] width 29 height 28
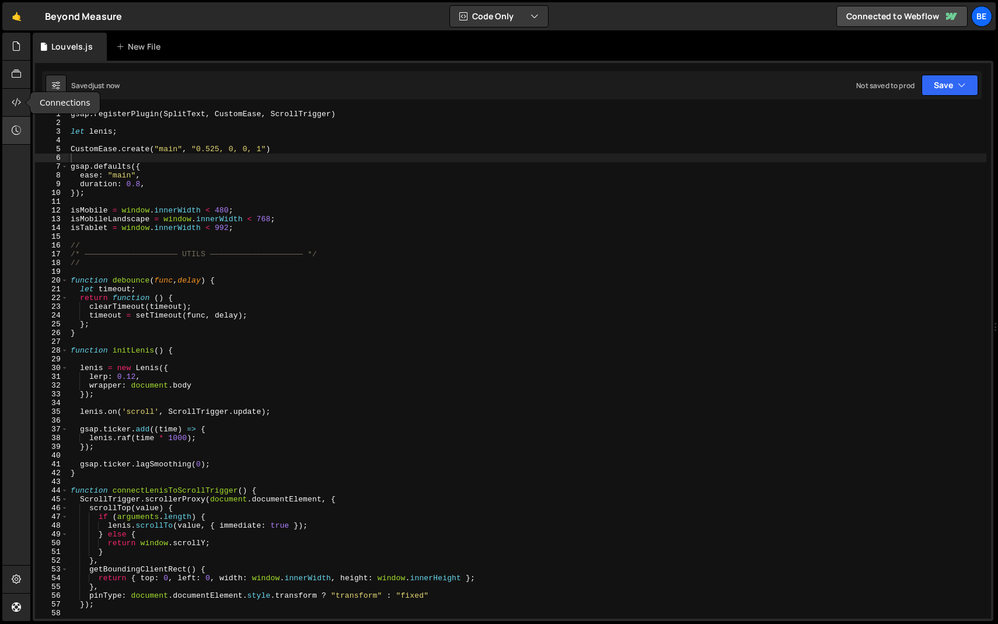
click at [17, 122] on div at bounding box center [16, 131] width 29 height 28
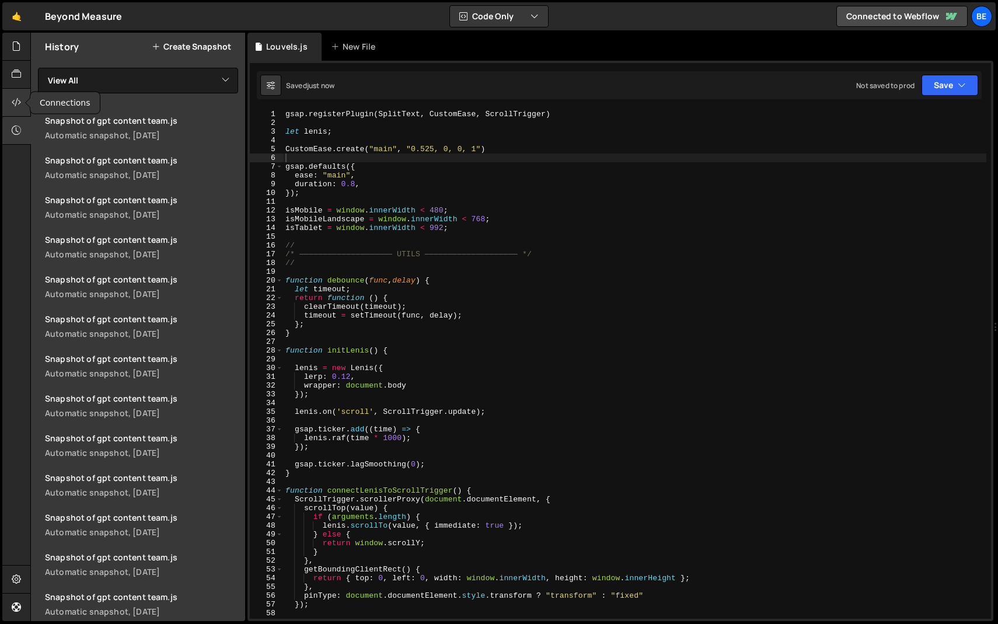
click at [17, 101] on icon at bounding box center [16, 102] width 9 height 13
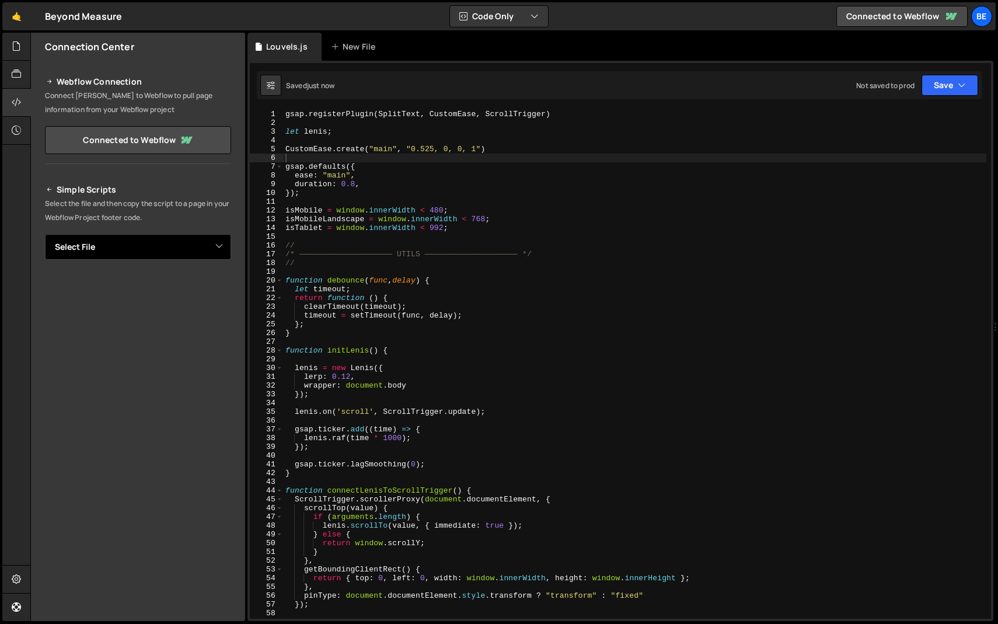
click at [134, 246] on select "Select File anton mobility.js Byont JS.js gpt content team.js script.js main.cs…" at bounding box center [138, 247] width 186 height 26
select select "46714"
click at [45, 234] on select "Select File anton mobility.js Byont JS.js gpt content team.js script.js main.cs…" at bounding box center [138, 247] width 186 height 26
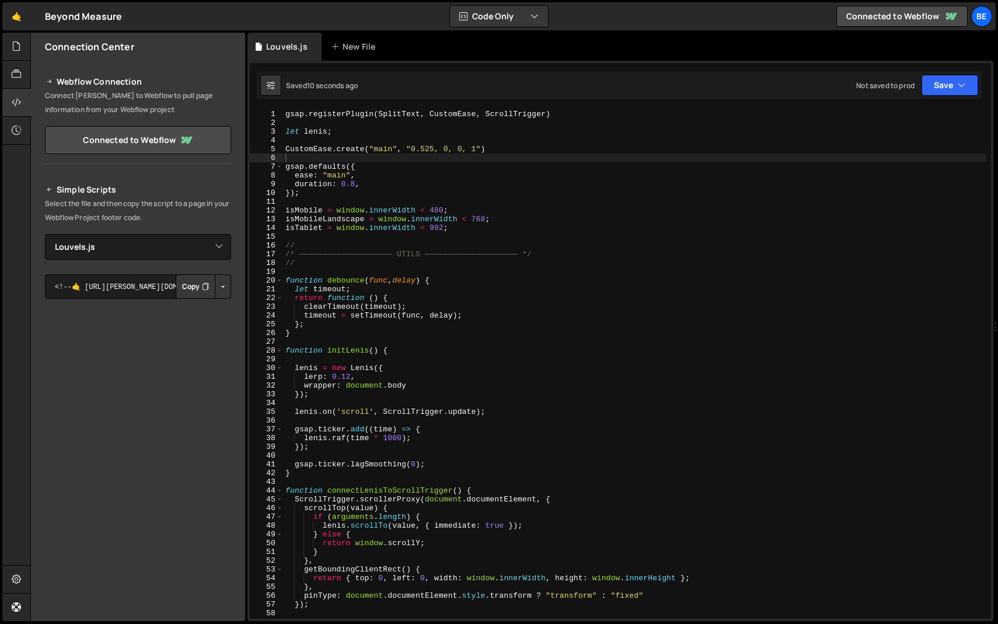
click at [207, 287] on icon "Button group with nested dropdown" at bounding box center [205, 287] width 7 height 12
click at [13, 103] on icon at bounding box center [16, 102] width 9 height 13
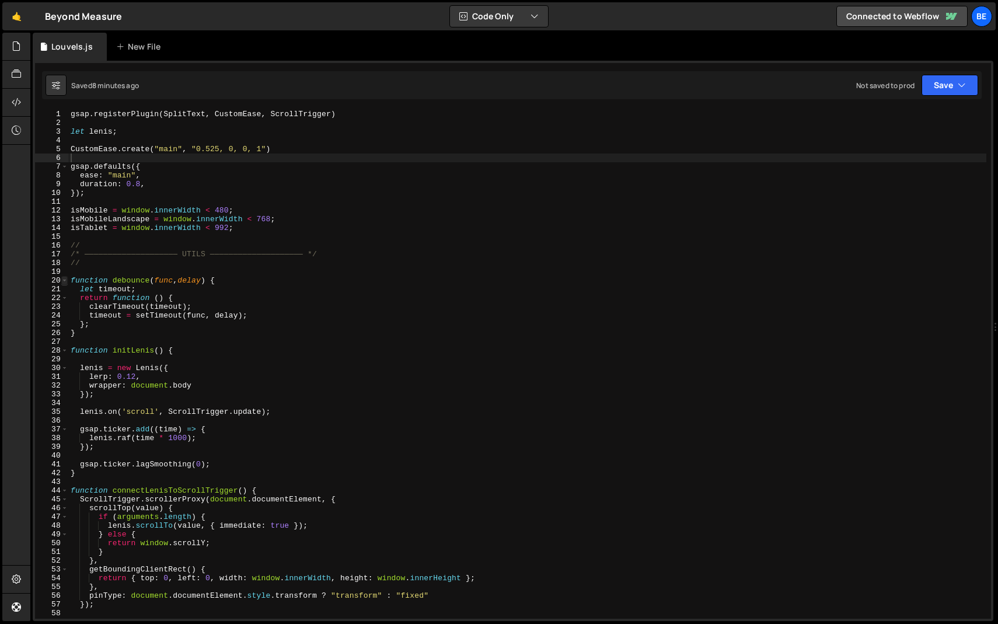
click at [64, 278] on span at bounding box center [64, 280] width 6 height 9
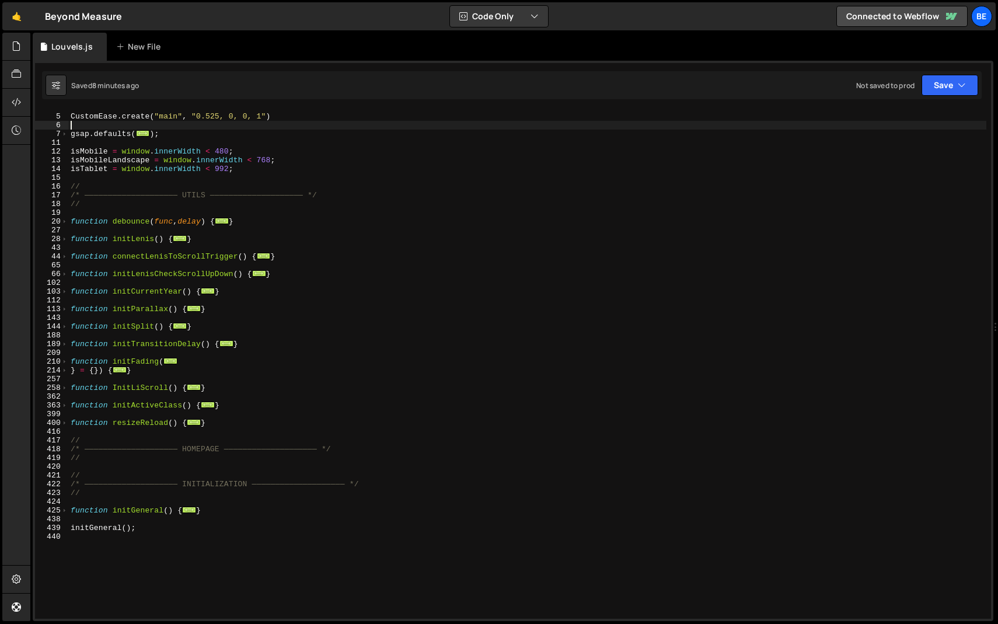
scroll to position [50, 0]
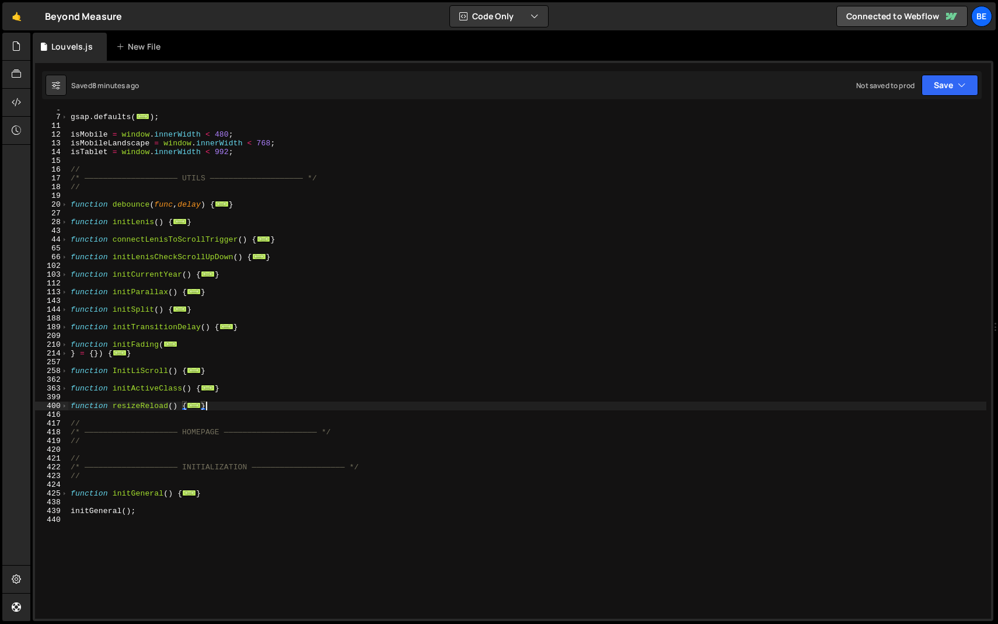
click at [222, 401] on div "gsap . defaults ( ... ) ; isMobile = window . innerWidth < 480 ; isMobileLandsc…" at bounding box center [527, 367] width 918 height 526
type textarea "}"
paste textarea "});"
type textarea "});"
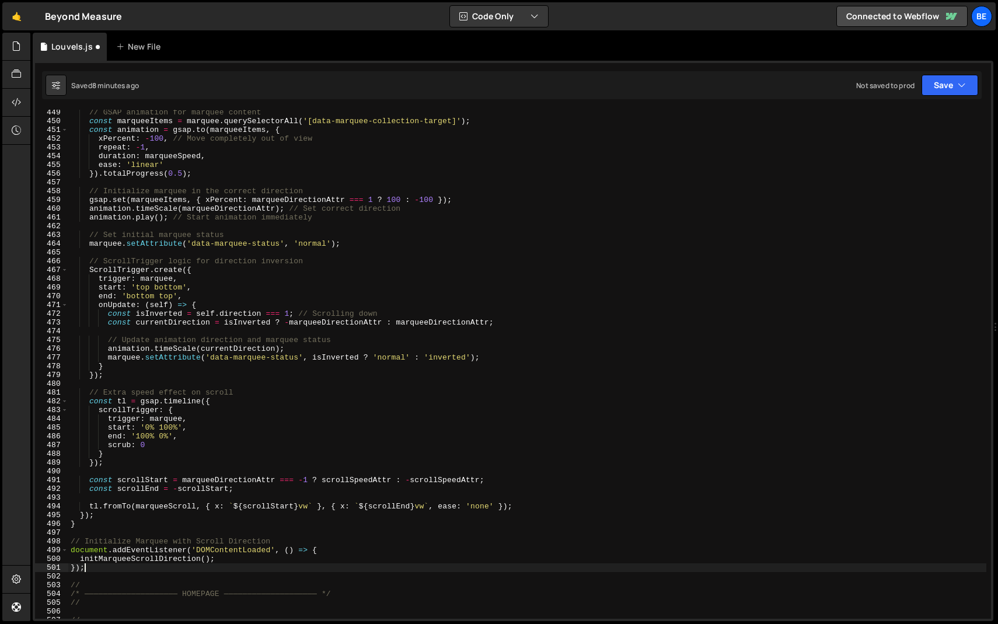
scroll to position [104, 0]
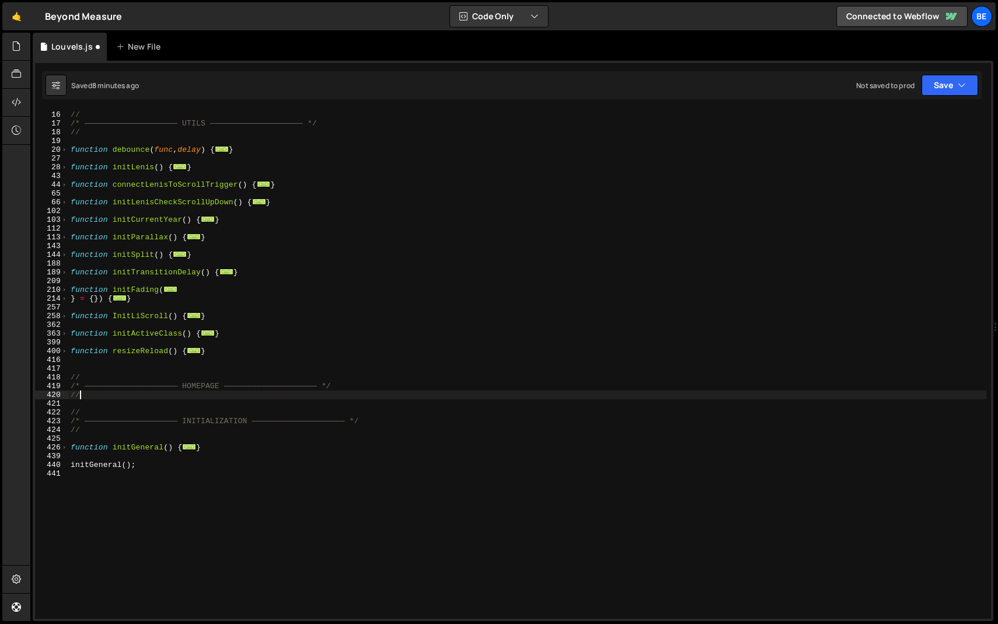
click at [140, 399] on div "// /* ———————————————————— UTILS ———————————————————— */ // function debounce (…" at bounding box center [527, 365] width 918 height 526
type textarea "//"
paste textarea "});"
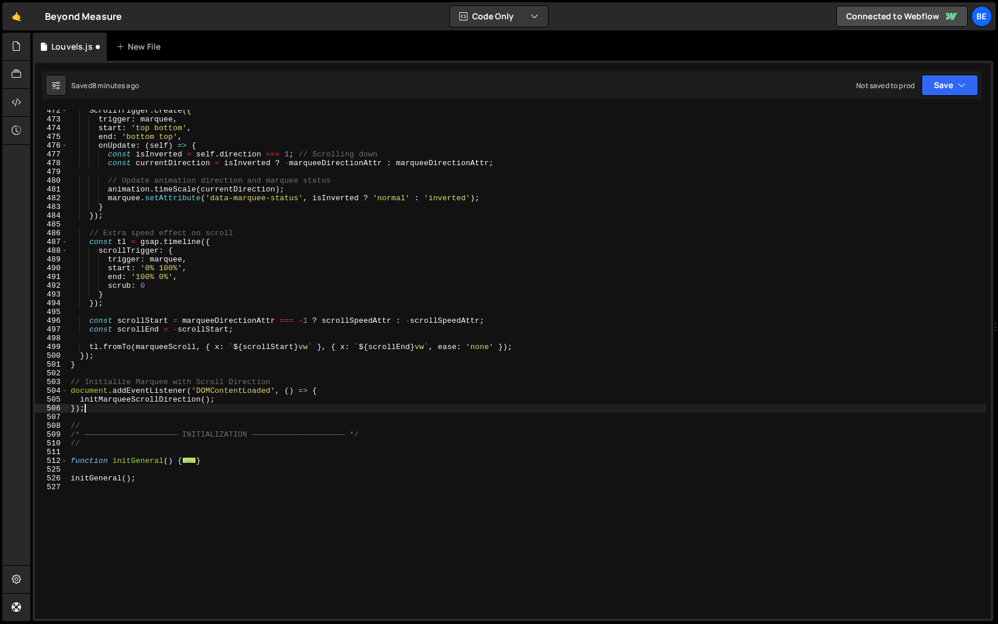
scroll to position [844, 0]
drag, startPoint x: 219, startPoint y: 401, endPoint x: 32, endPoint y: 403, distance: 186.7
click at [33, 403] on div "1 Type cmd + s to save your Javascript file. הההההההההההההההההההההההההההההההההה…" at bounding box center [513, 341] width 961 height 560
type textarea "initMarqueeScrollDirection();"
click at [96, 402] on div "ScrollTrigger . create ({ trigger : marquee , start : 'top bottom' , end : 'bot…" at bounding box center [527, 369] width 918 height 526
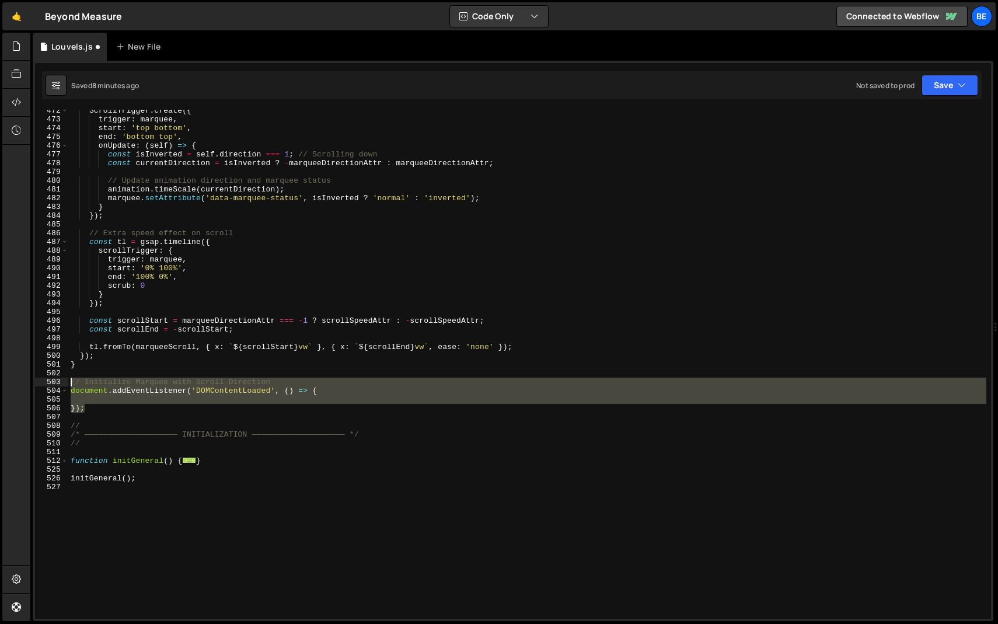
drag, startPoint x: 96, startPoint y: 407, endPoint x: 63, endPoint y: 381, distance: 42.0
click at [63, 381] on div "472 473 474 475 476 477 478 479 480 481 482 483 484 485 486 487 488 489 490 491…" at bounding box center [513, 364] width 956 height 509
type textarea "// Initialize Marquee with Scroll Direction document.addEventListener('DOMConte…"
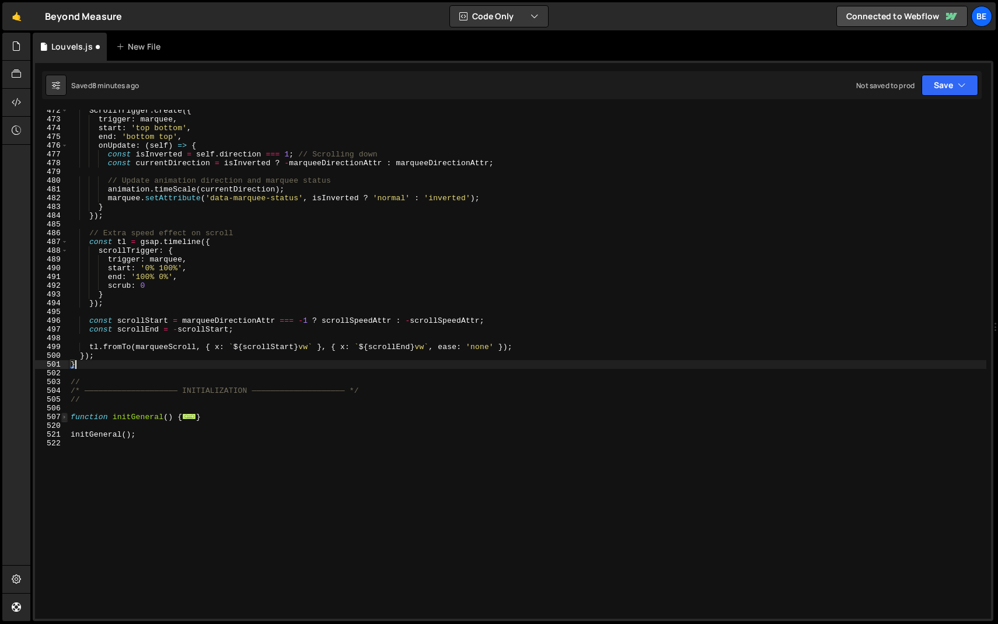
click at [64, 418] on span at bounding box center [64, 417] width 6 height 9
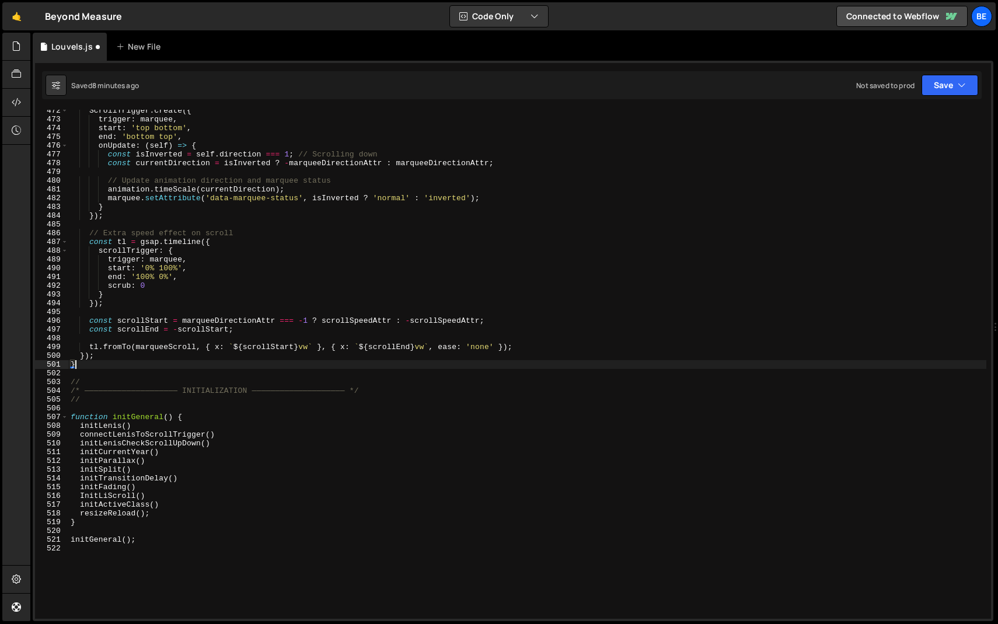
click at [160, 514] on div "ScrollTrigger . create ({ trigger : marquee , start : 'top bottom' , end : 'bot…" at bounding box center [527, 369] width 918 height 526
type textarea "resizeReload();"
paste textarea "initMarqueeScrollDirection();"
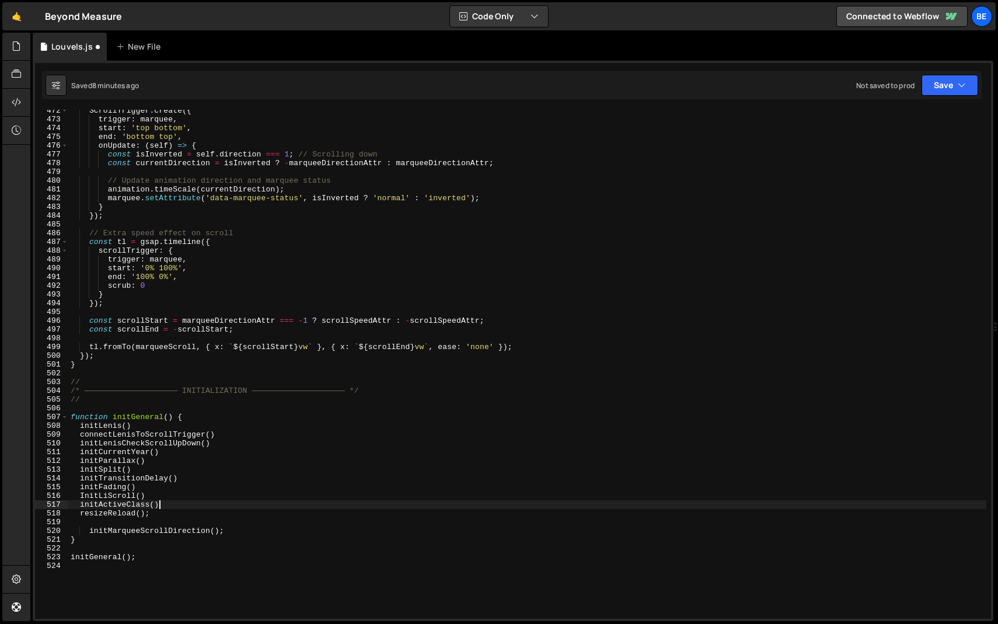
click at [165, 508] on div "ScrollTrigger . create ({ trigger : marquee , start : 'top bottom' , end : 'bot…" at bounding box center [527, 369] width 918 height 526
click at [164, 511] on div "ScrollTrigger . create ({ trigger : marquee , start : 'top bottom' , end : 'bot…" at bounding box center [527, 369] width 918 height 526
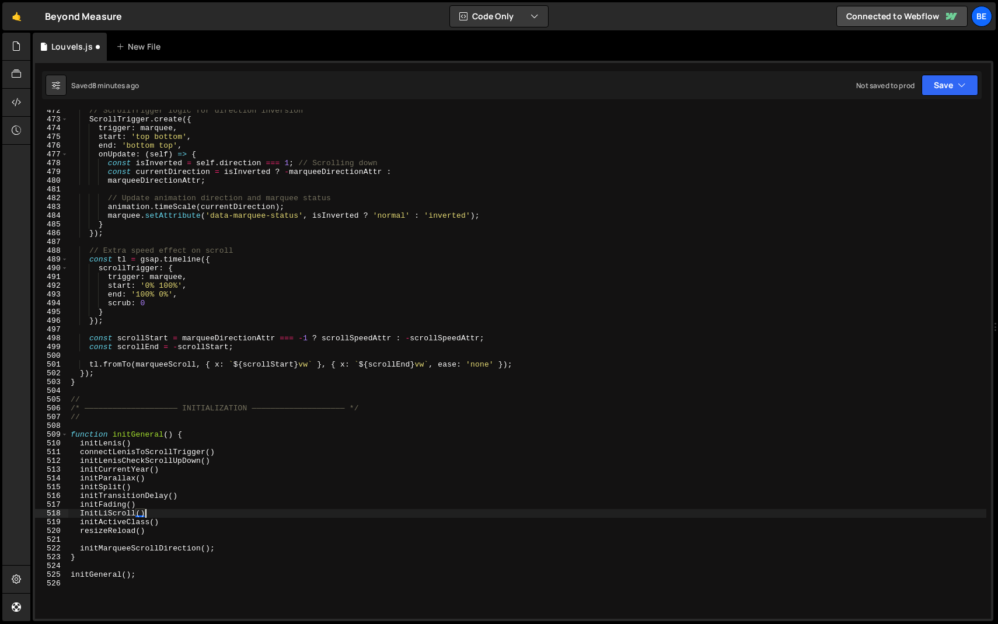
scroll to position [4126, 0]
click at [64, 434] on span at bounding box center [64, 434] width 6 height 9
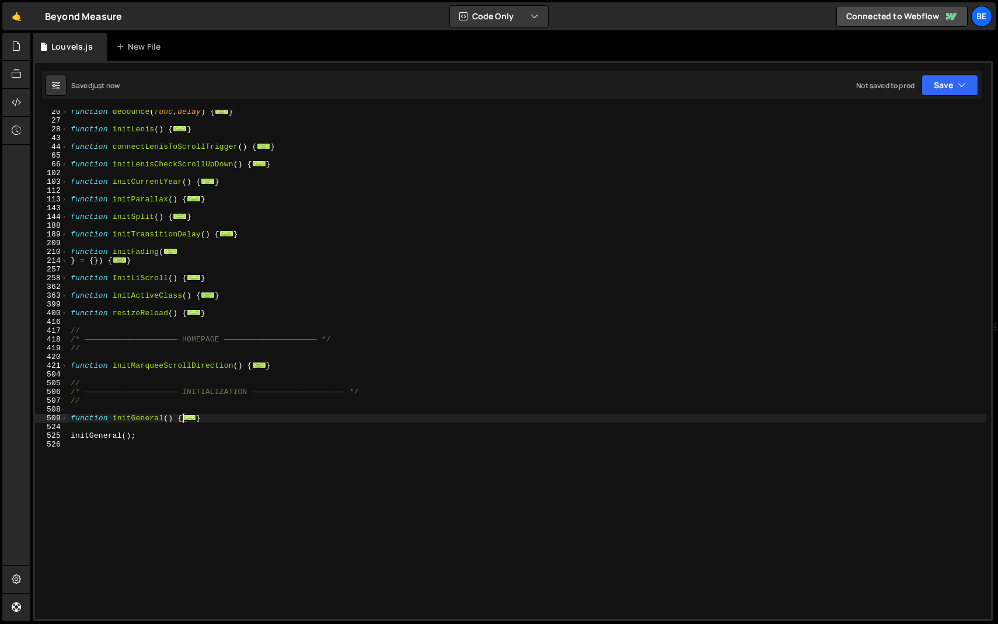
scroll to position [128, 0]
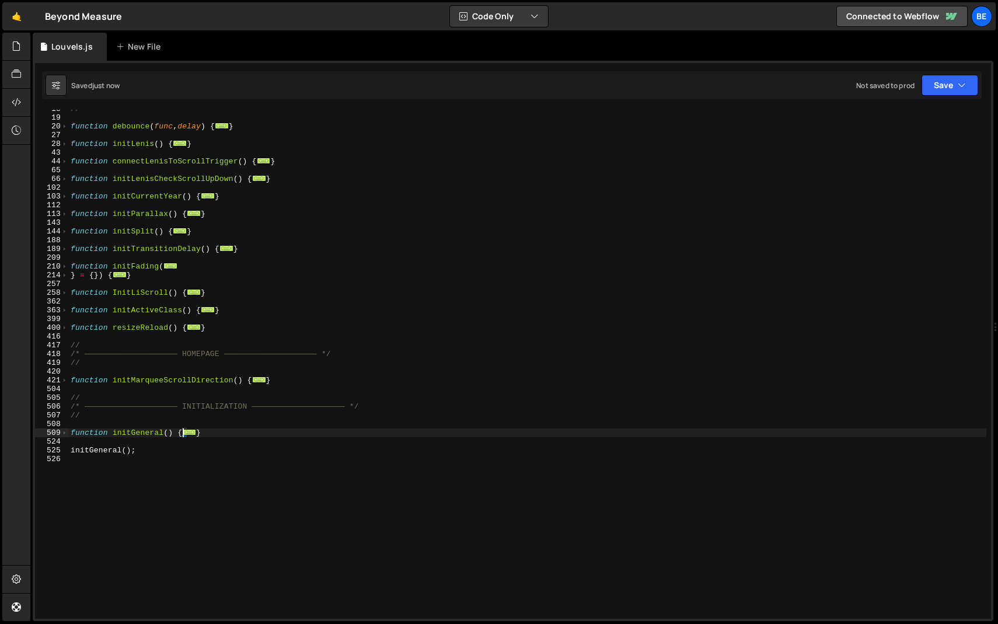
click at [146, 361] on div "// function debounce ( func , delay ) { ... } function initLenis ( ) { ... } fu…" at bounding box center [527, 367] width 918 height 526
type textarea "//"
